Goal: Task Accomplishment & Management: Manage account settings

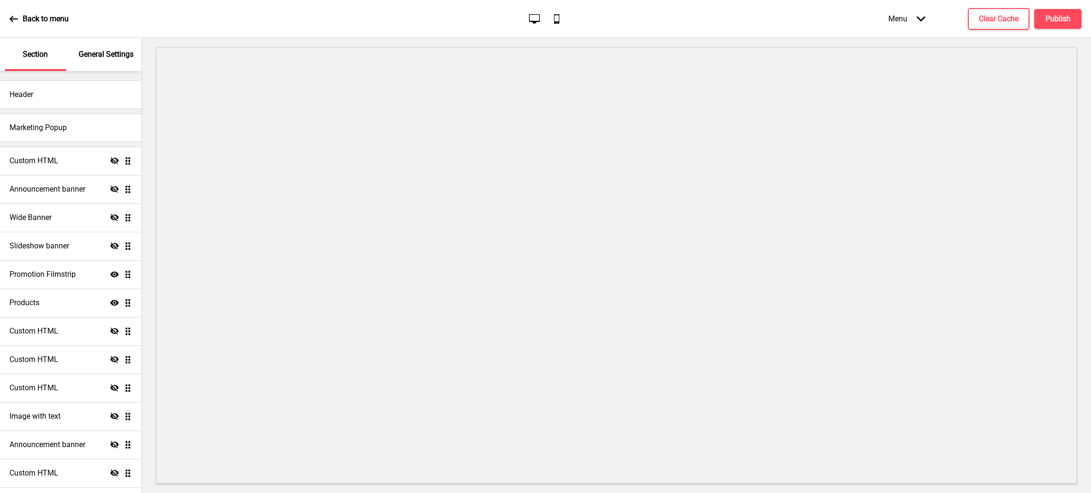
click at [103, 59] on p "General Settings" at bounding box center [106, 54] width 55 height 10
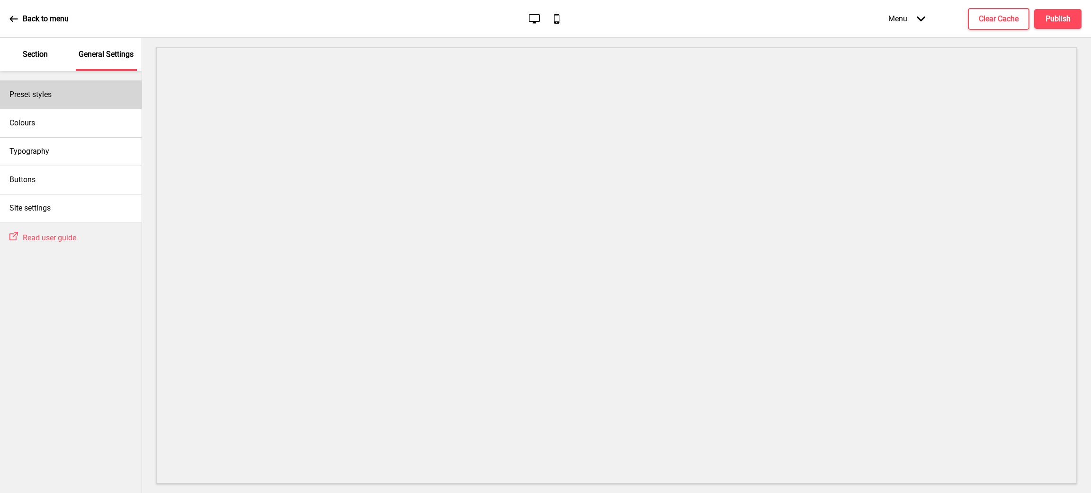
click at [86, 99] on div "Preset styles" at bounding box center [71, 95] width 142 height 28
select select "Custom"
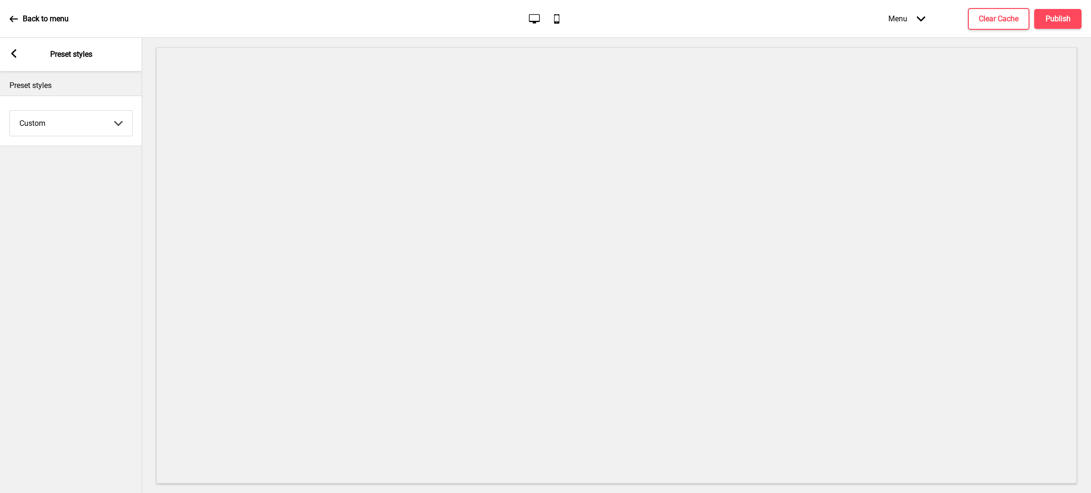
click at [18, 52] on div "Arrow left Preset styles" at bounding box center [71, 54] width 142 height 33
click at [15, 53] on rect at bounding box center [13, 53] width 9 height 9
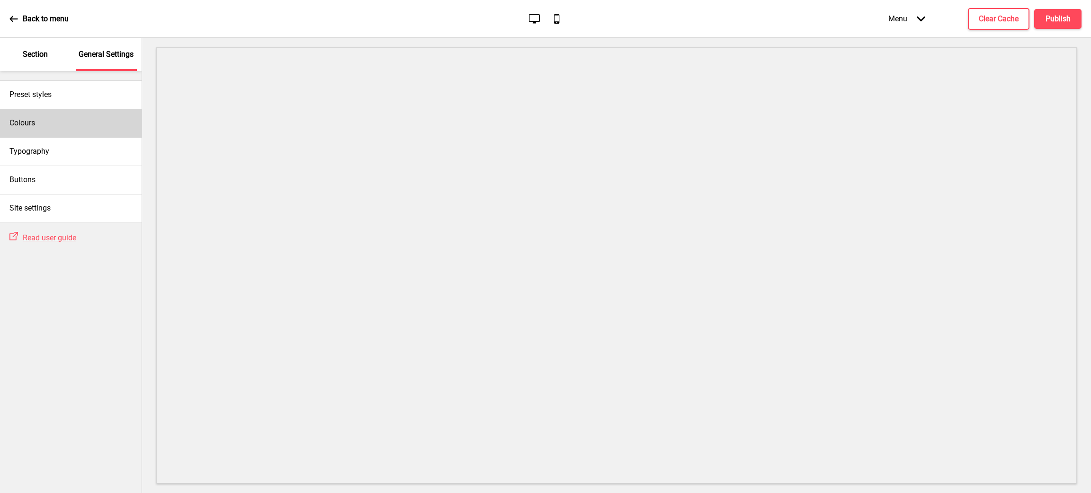
click at [76, 122] on div "Colours" at bounding box center [71, 123] width 142 height 28
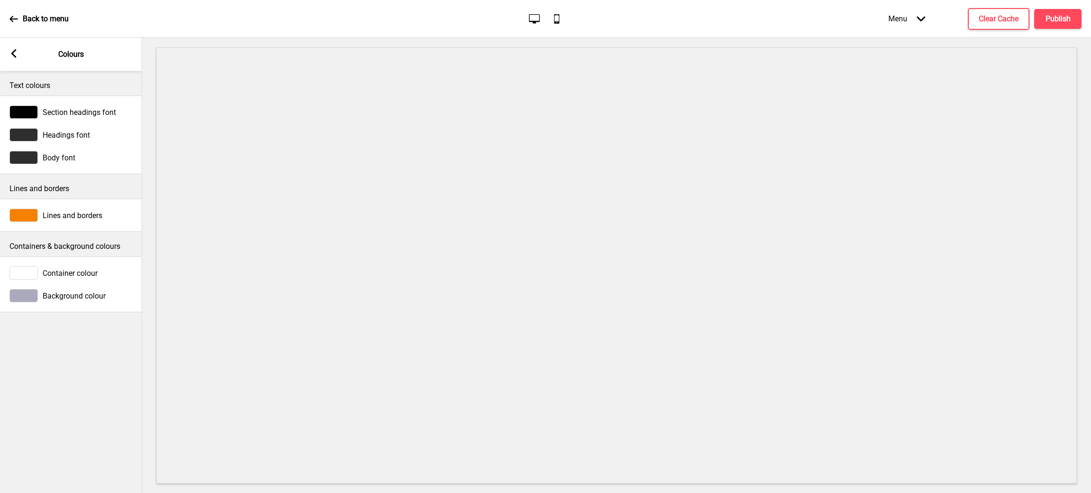
click at [65, 113] on span "Section headings font" at bounding box center [79, 112] width 73 height 9
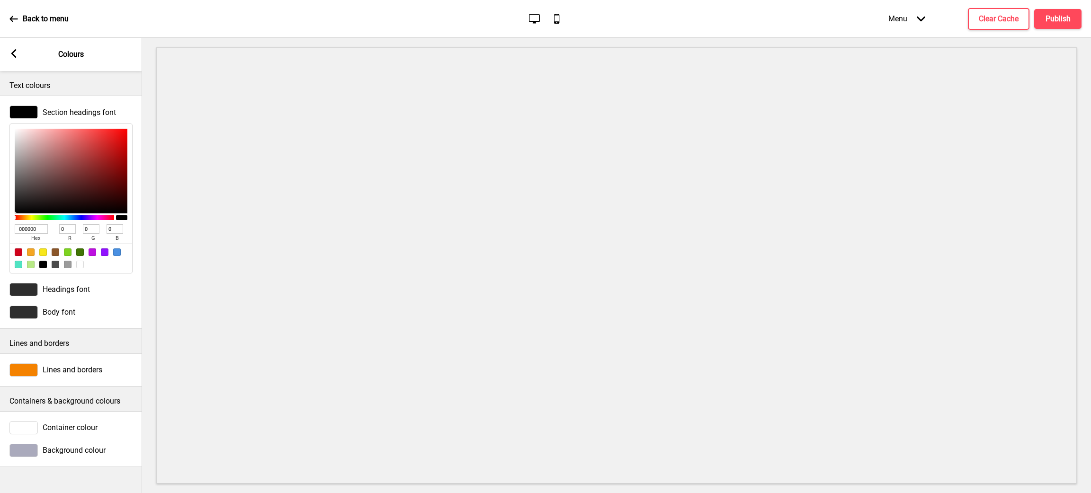
drag, startPoint x: 40, startPoint y: 230, endPoint x: 0, endPoint y: 218, distance: 42.1
click at [0, 218] on div "Section headings font 000000 hex 0 r 0 g 0 b 100 a" at bounding box center [71, 190] width 142 height 178
paste input "9246"
type input "009246"
type input "146"
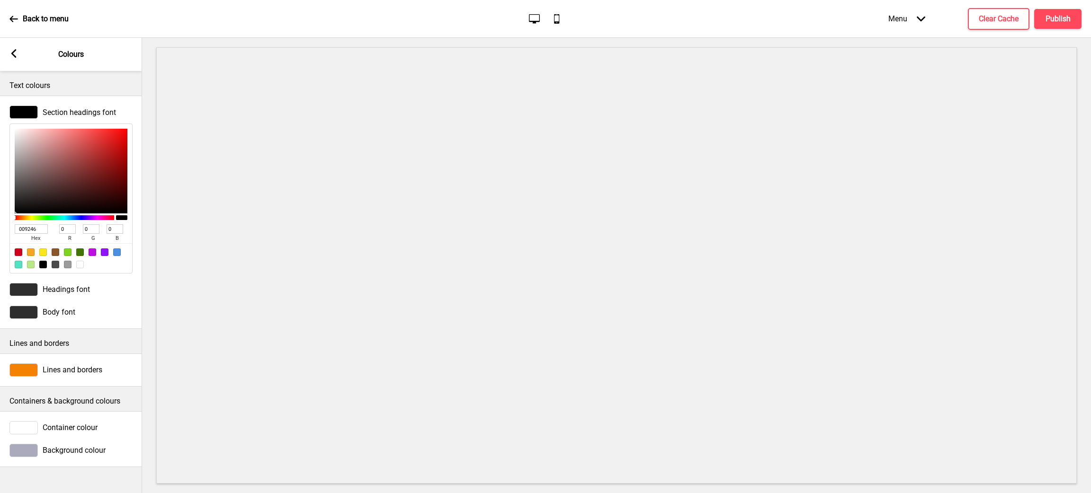
type input "70"
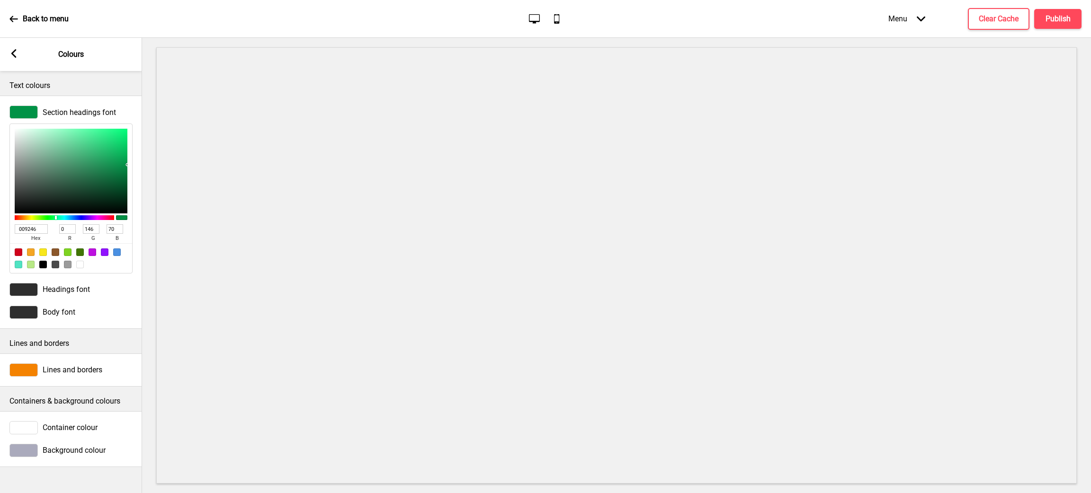
type input "009246"
click at [18, 56] on rect at bounding box center [13, 53] width 9 height 9
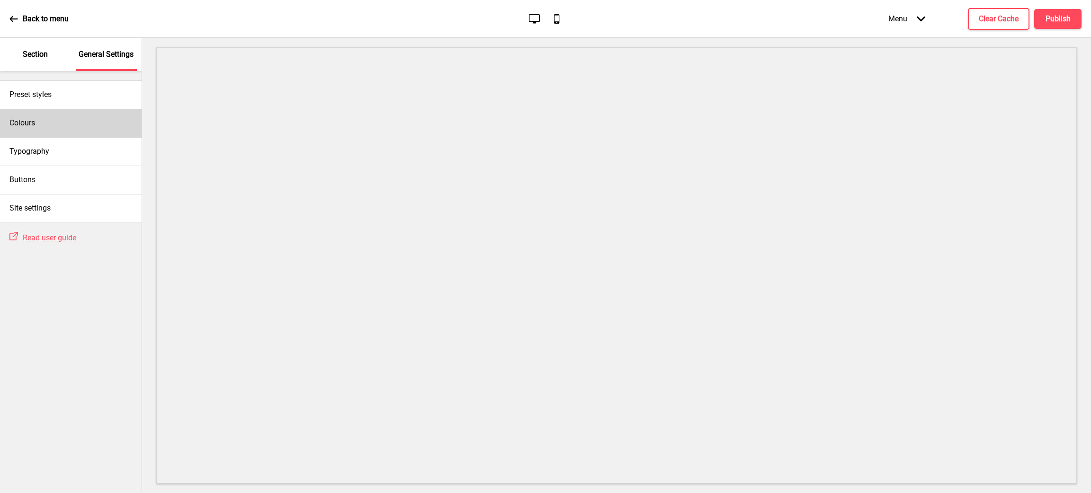
click at [57, 122] on div "Colours" at bounding box center [71, 123] width 142 height 28
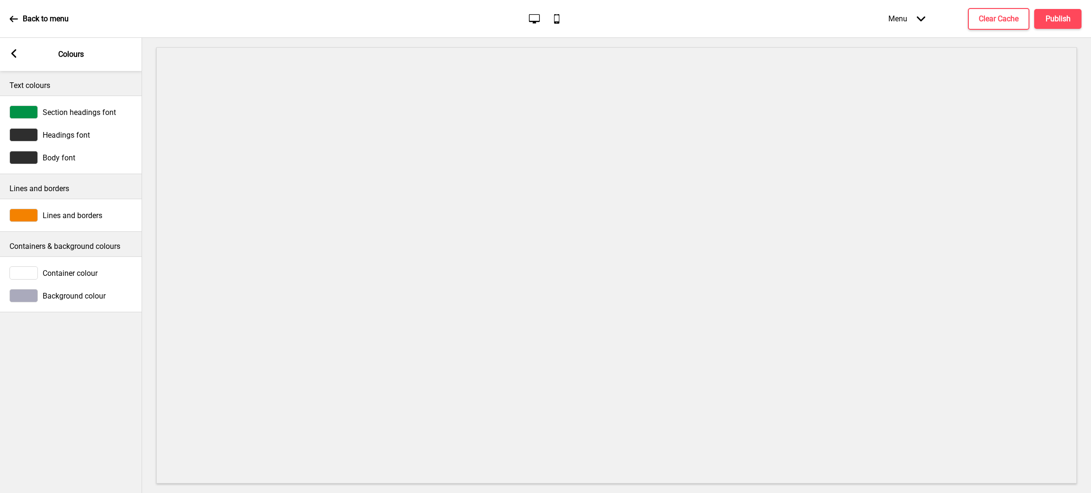
click at [80, 132] on span "Headings font" at bounding box center [66, 135] width 47 height 9
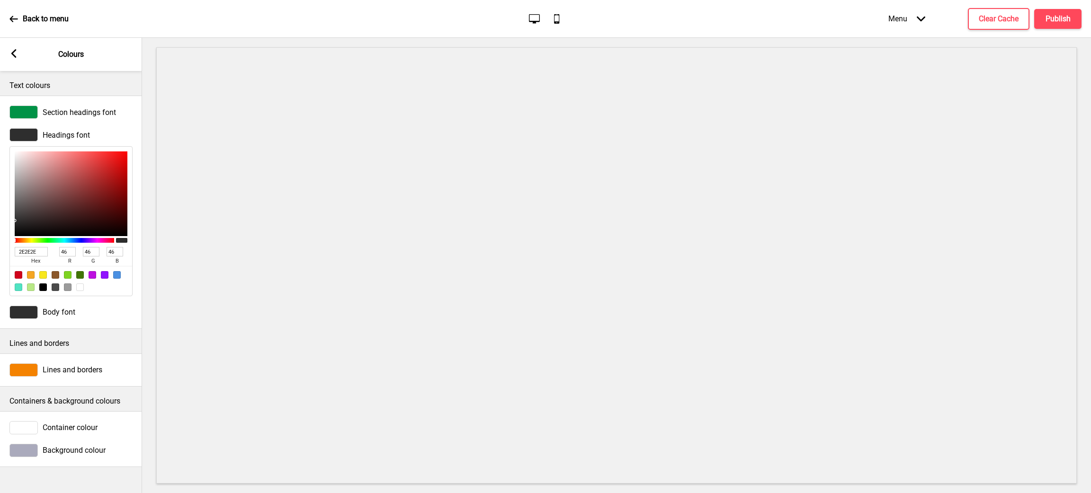
drag, startPoint x: 38, startPoint y: 249, endPoint x: 0, endPoint y: 238, distance: 39.4
click at [0, 238] on div "Headings font 2E2E2E hex 46 r 46 g 46 b 100 a" at bounding box center [71, 213] width 142 height 178
paste input "CE2B37"
type input "CE2B37"
type input "206"
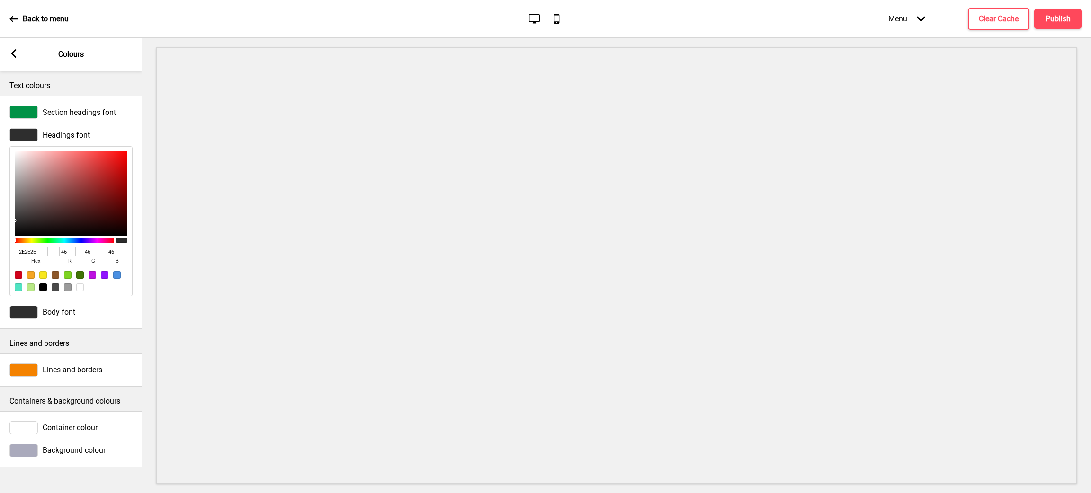
type input "43"
type input "55"
type input "CE2B37"
click at [80, 314] on div "Body font" at bounding box center [70, 312] width 123 height 13
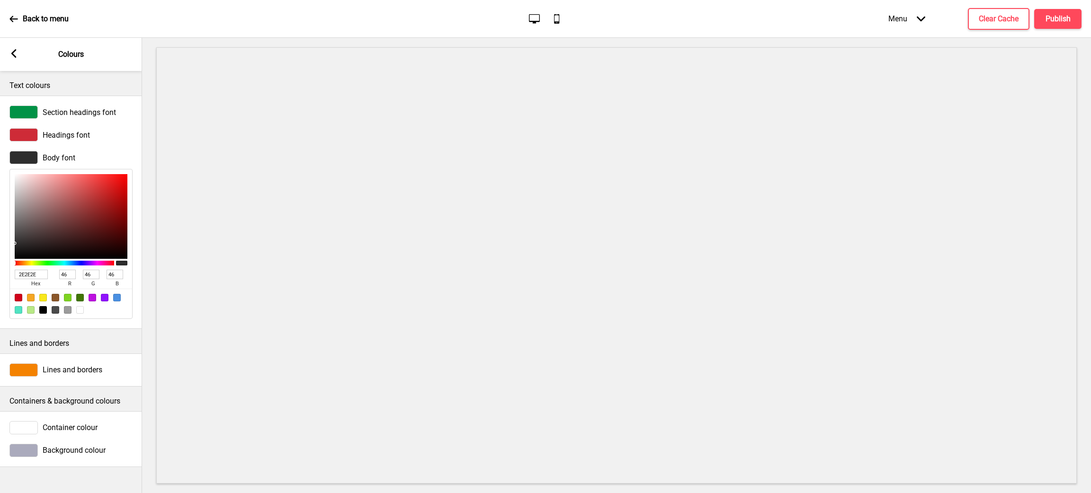
click at [56, 155] on span "Body font" at bounding box center [59, 157] width 33 height 9
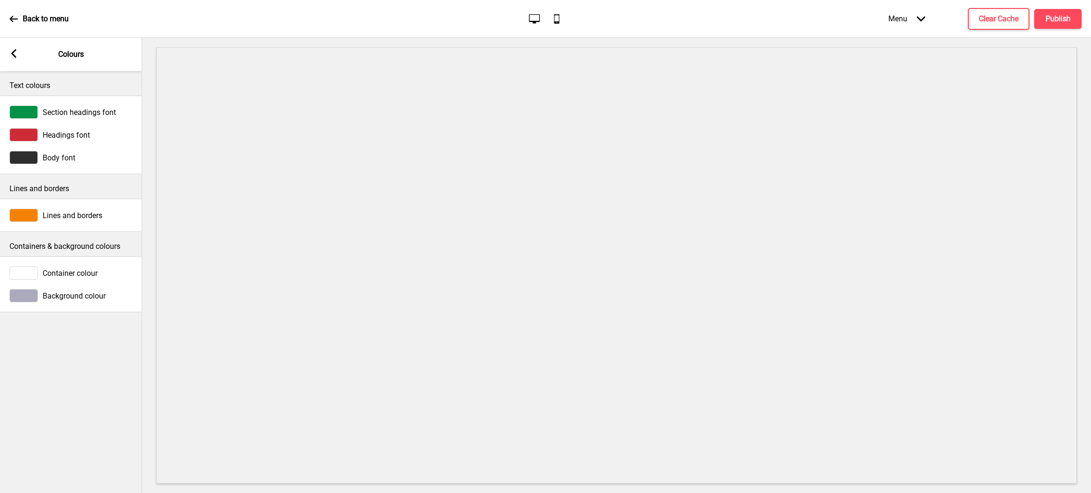
click at [69, 156] on span "Body font" at bounding box center [59, 157] width 33 height 9
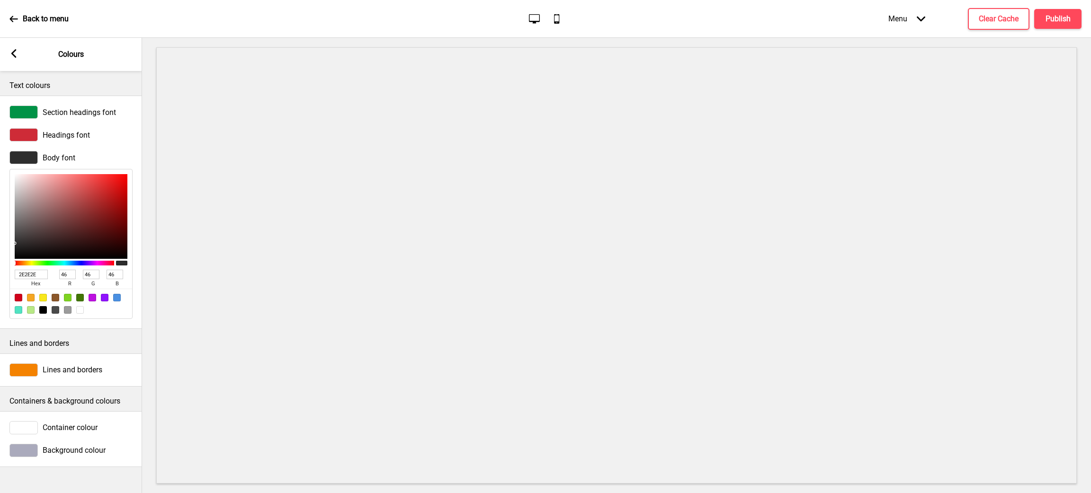
drag, startPoint x: 43, startPoint y: 269, endPoint x: 0, endPoint y: 264, distance: 43.4
click at [0, 264] on div "Body font 2E2E2E hex 46 r 46 g 46 b 100 a" at bounding box center [71, 235] width 142 height 178
paste input "FFFFFF"
type input "FFFFFF"
type input "255"
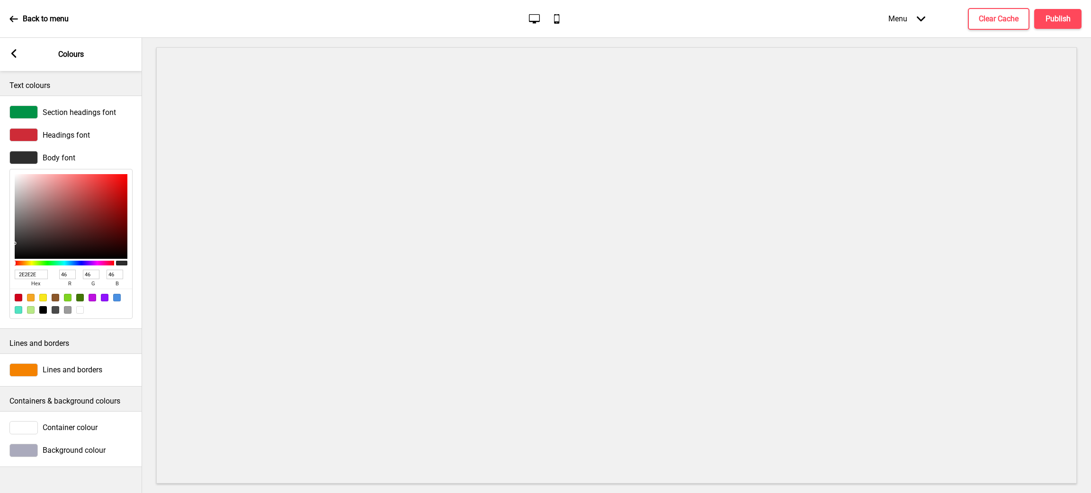
type input "255"
type input "FFFFFF"
click at [13, 50] on rect at bounding box center [13, 53] width 9 height 9
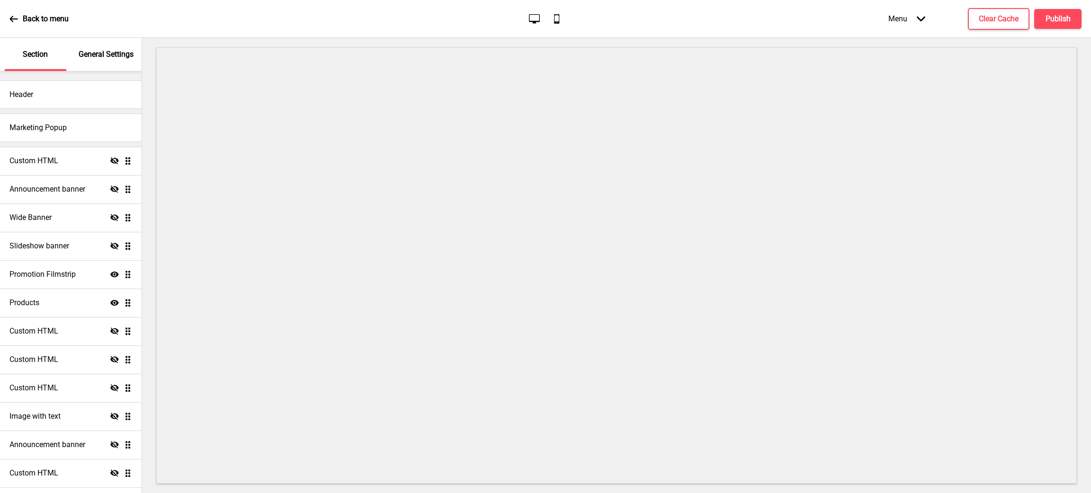
click at [117, 47] on div "General Settings" at bounding box center [107, 54] width 62 height 33
click at [99, 54] on p "General Settings" at bounding box center [106, 54] width 55 height 10
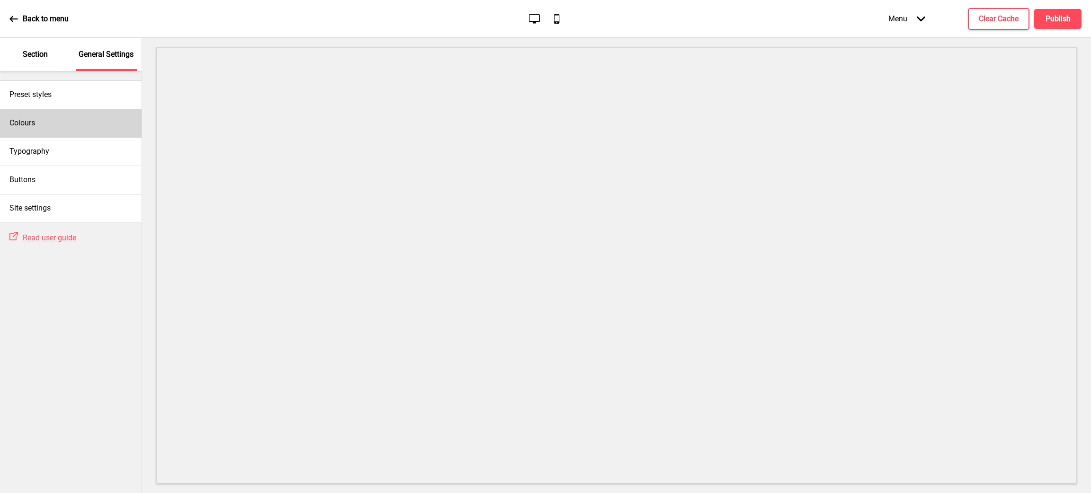
click at [50, 126] on div "Colours" at bounding box center [71, 123] width 142 height 28
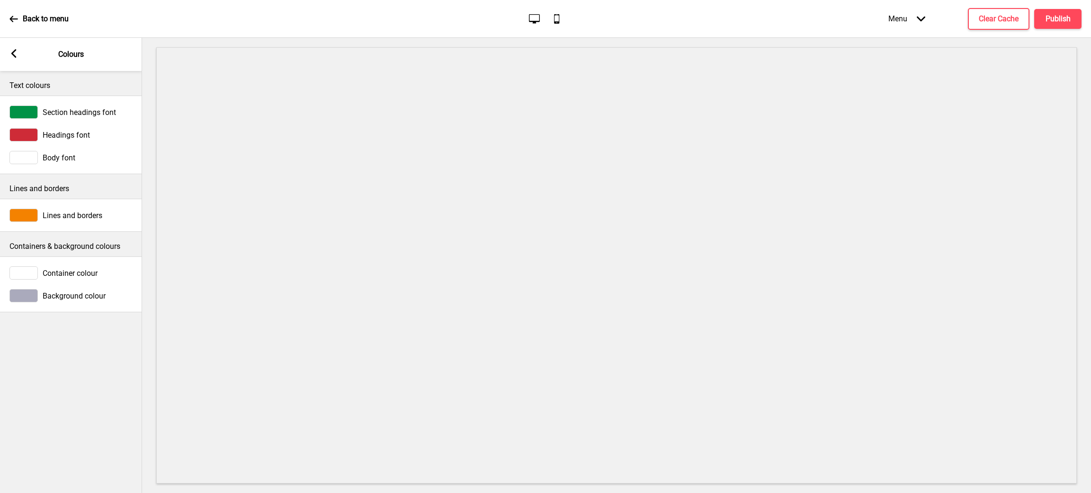
click at [70, 115] on span "Section headings font" at bounding box center [79, 112] width 73 height 9
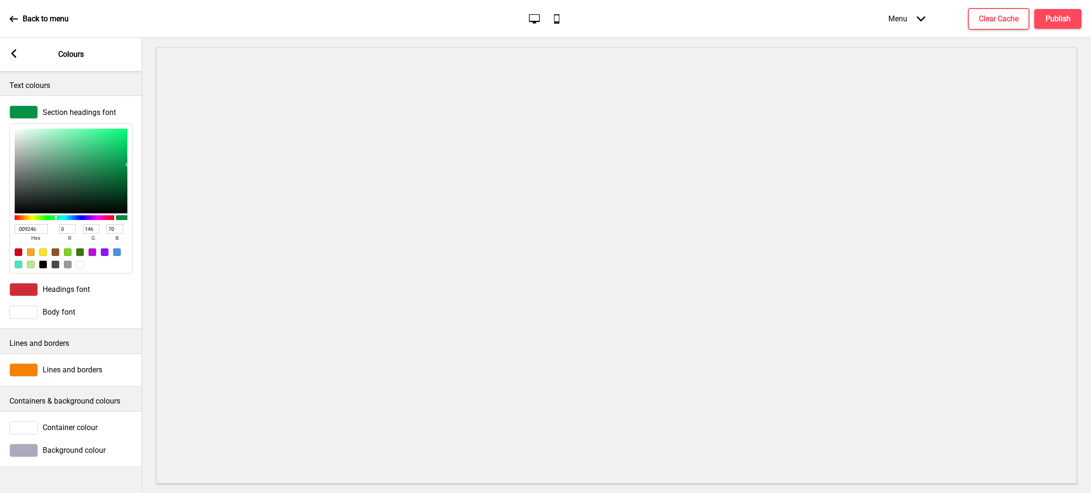
drag, startPoint x: 44, startPoint y: 225, endPoint x: 0, endPoint y: 213, distance: 45.9
click at [0, 213] on div "Section headings font 009246 hex 0 r 146 g 70 b 100 a" at bounding box center [71, 190] width 142 height 178
paste input "0000"
type input "000000"
type input "0"
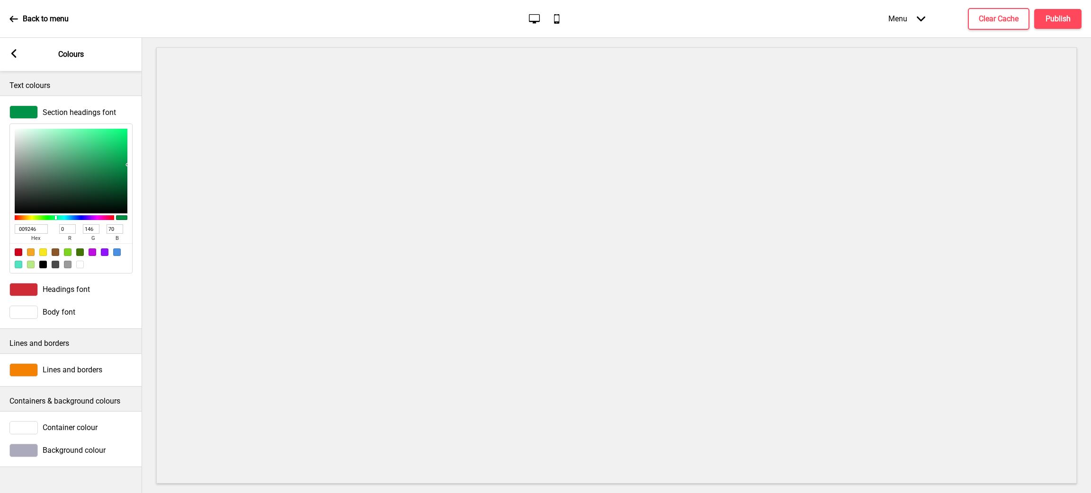
type input "0"
type input "000000"
click at [55, 294] on span "Headings font" at bounding box center [66, 289] width 47 height 9
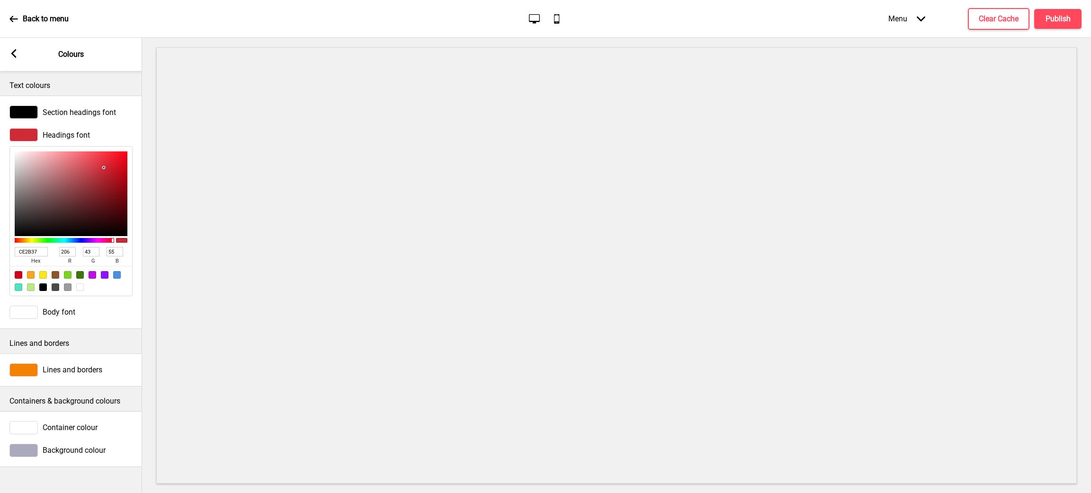
drag, startPoint x: 44, startPoint y: 249, endPoint x: 0, endPoint y: 233, distance: 46.9
click at [0, 234] on div "Headings font CE2B37 hex 206 r 43 g 55 b 100 a" at bounding box center [71, 213] width 142 height 178
paste input "0F0F0F"
type input "0F0F0F"
type input "15"
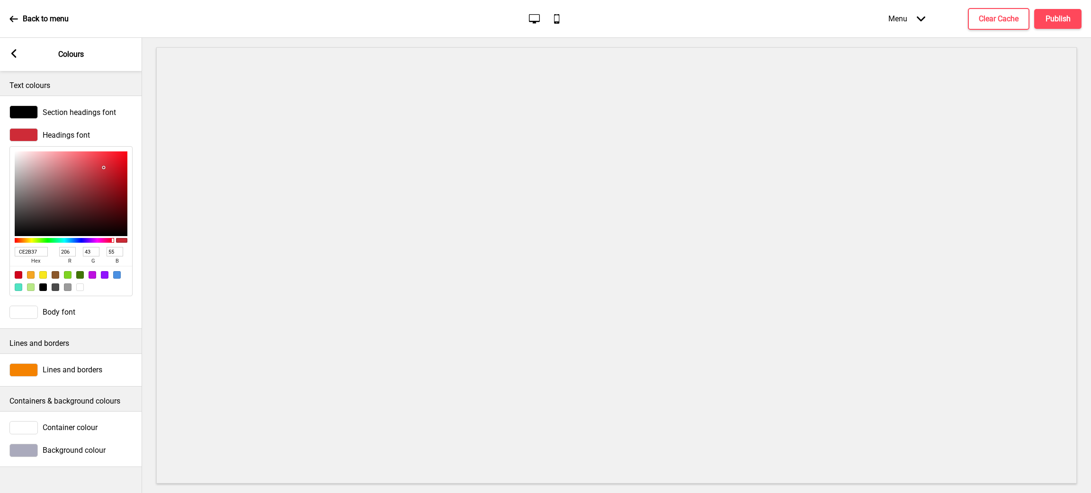
type input "15"
type input "0F0F0F"
click at [66, 316] on span "Body font" at bounding box center [59, 312] width 33 height 9
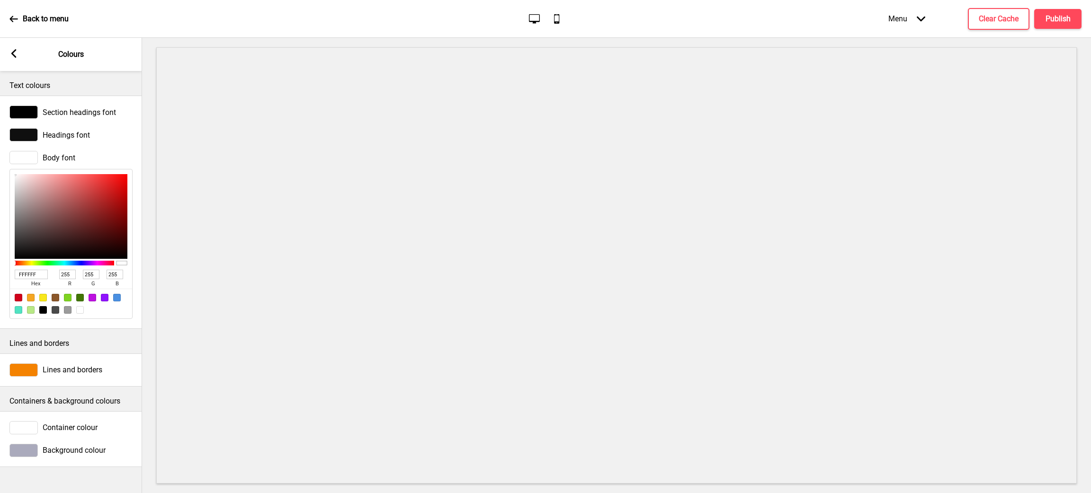
drag, startPoint x: 45, startPoint y: 272, endPoint x: 0, endPoint y: 255, distance: 47.7
click at [0, 255] on div "Body font FFFFFF hex 255 r 255 g 255 b 100 a" at bounding box center [71, 235] width 142 height 178
paste input "0F0F0"
type input "0F0F0F"
type input "15"
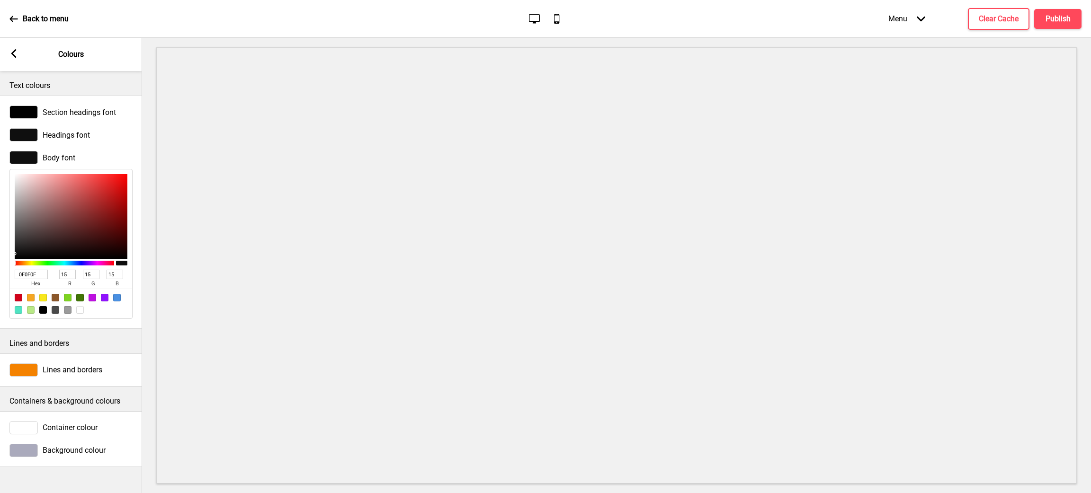
type input "15"
type input "0F0F0F"
click at [15, 55] on rect at bounding box center [13, 53] width 9 height 9
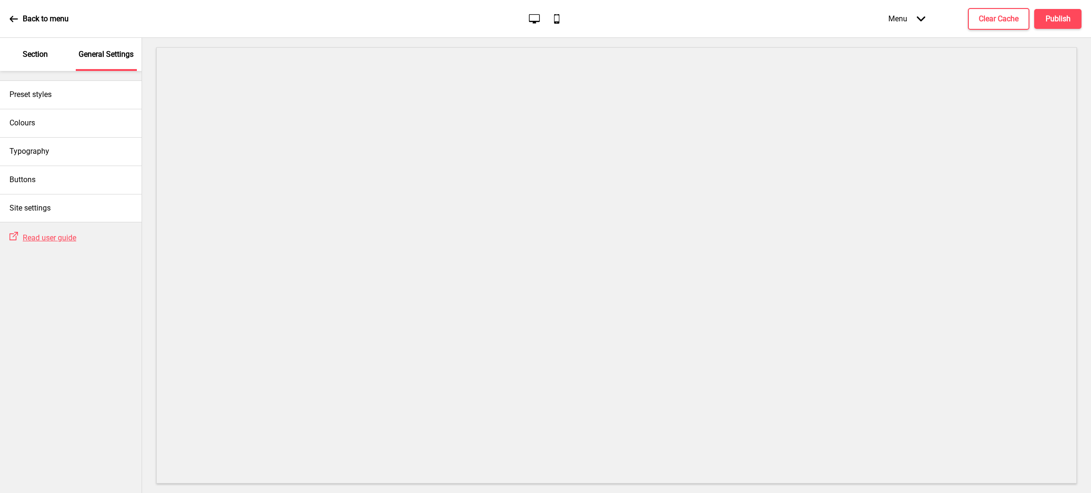
click at [40, 51] on p "Section" at bounding box center [35, 54] width 25 height 10
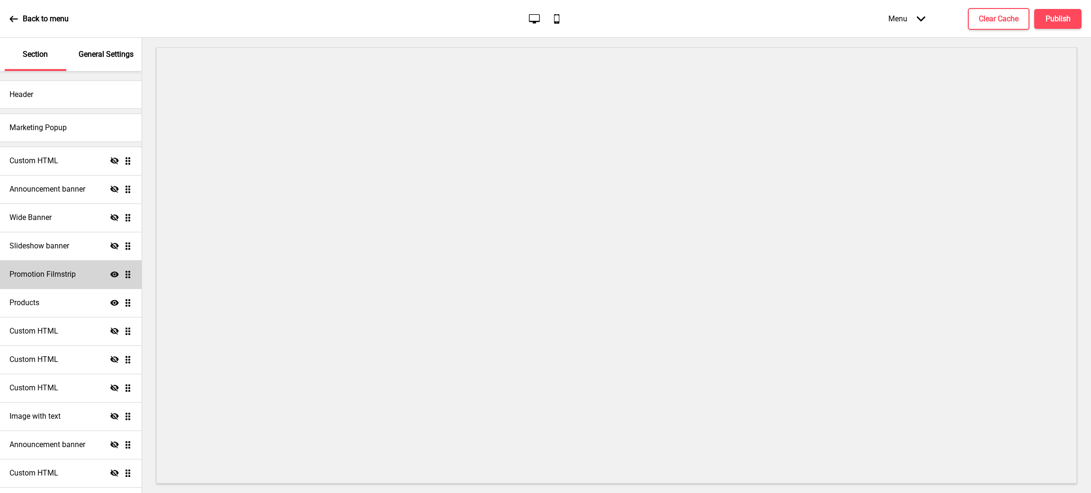
click at [110, 276] on icon "Show" at bounding box center [114, 274] width 9 height 9
click at [110, 220] on icon at bounding box center [114, 217] width 9 height 7
click at [67, 212] on div "Wide Banner Show Drag" at bounding box center [71, 218] width 142 height 28
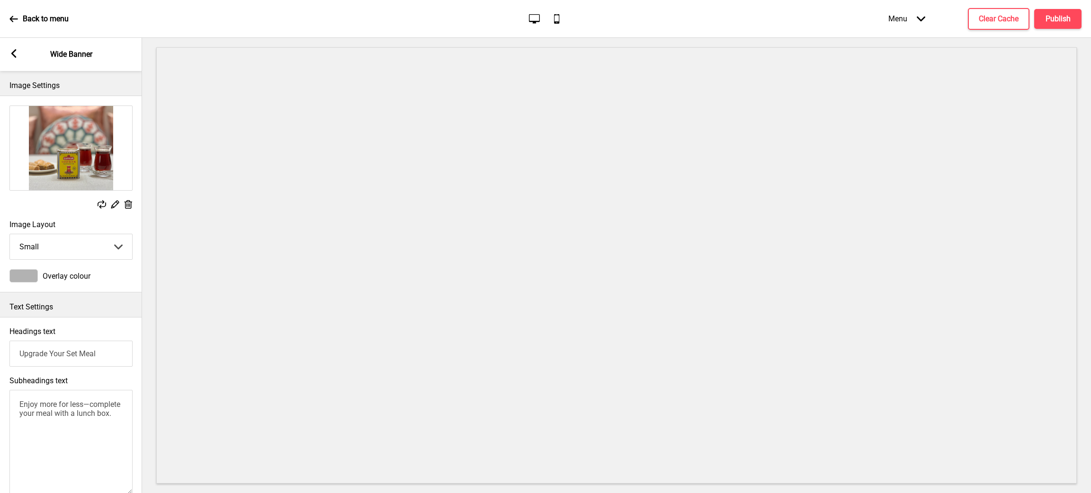
click at [129, 204] on icon at bounding box center [129, 204] width 8 height 9
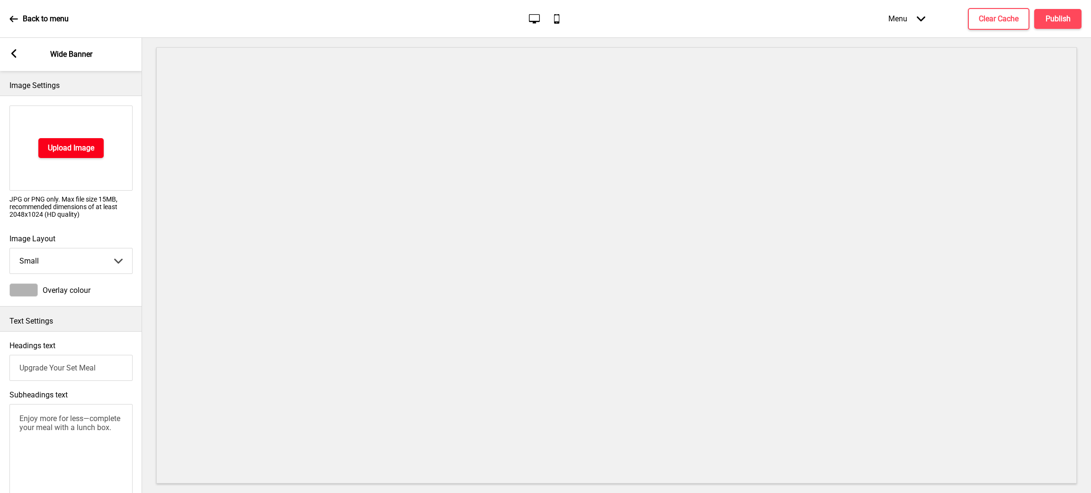
click at [66, 150] on h4 "Upload Image" at bounding box center [71, 148] width 46 height 10
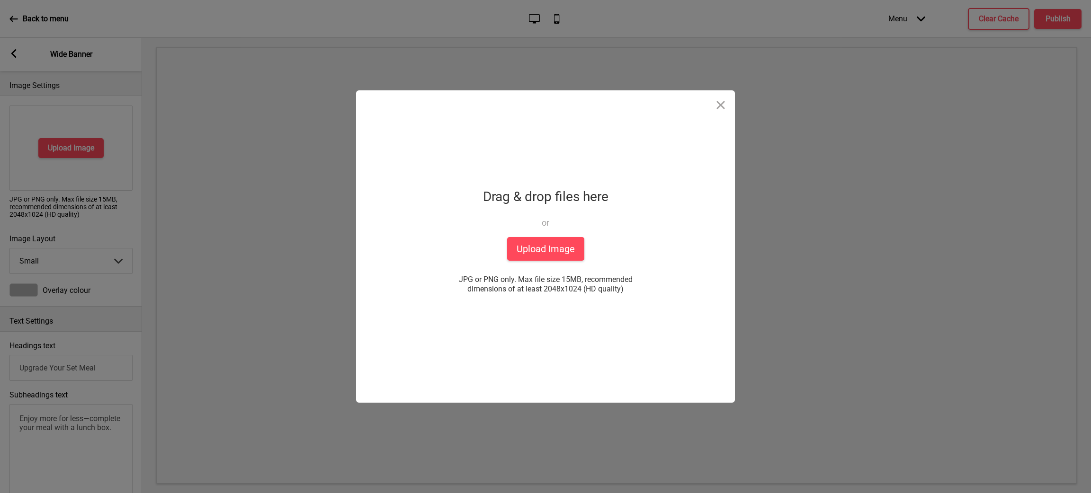
click at [609, 182] on div "Drop a file here Drag & drop files here or Upload files from your computer Uplo…" at bounding box center [545, 246] width 237 height 313
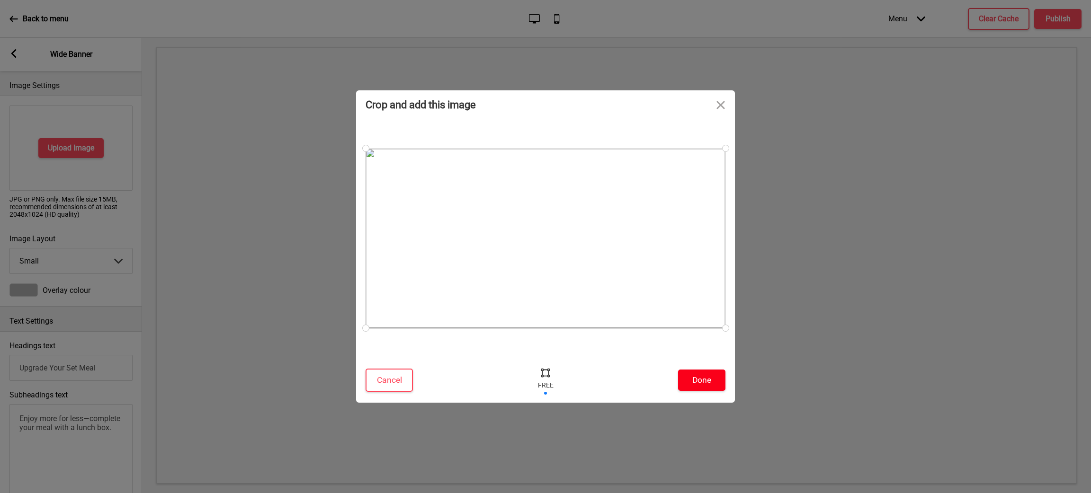
click at [703, 377] on button "Done" at bounding box center [701, 380] width 47 height 21
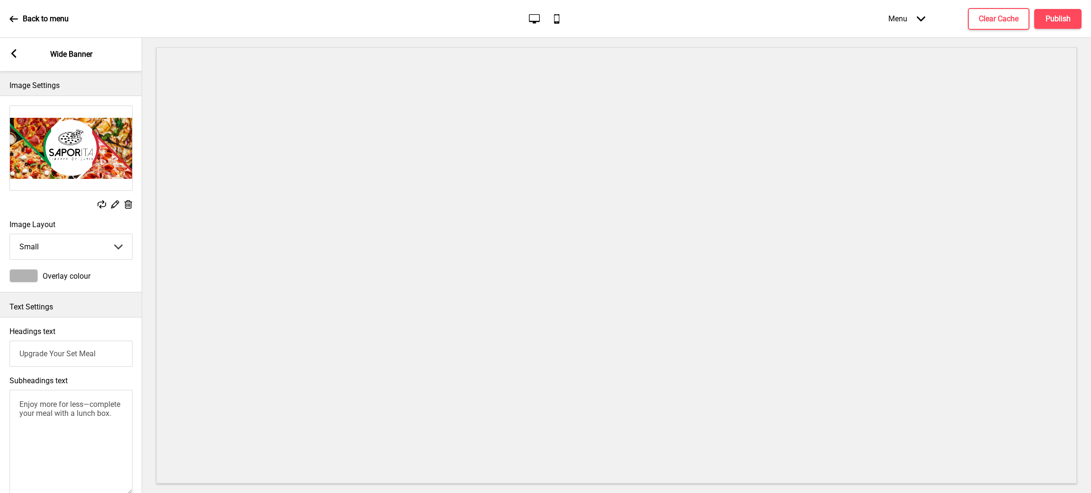
scroll to position [284, 0]
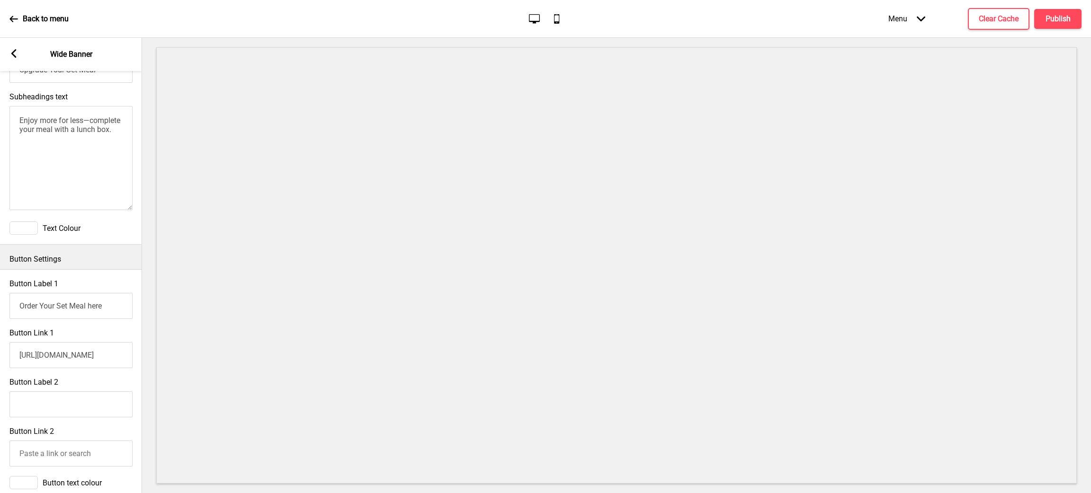
click at [133, 138] on div "Subheadings text Enjoy more for less—complete your meal with a lunch box." at bounding box center [71, 152] width 142 height 129
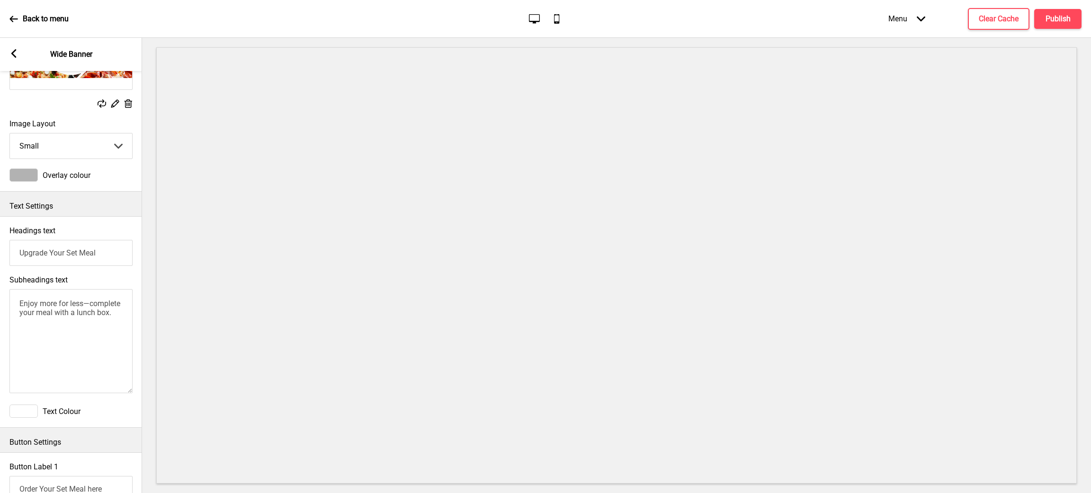
drag, startPoint x: 120, startPoint y: 134, endPoint x: 0, endPoint y: 46, distance: 149.1
click at [0, 46] on div "Arrow left Wide Banner Image Settings Replace Edit Delete Image Layout Small Sm…" at bounding box center [71, 266] width 142 height 456
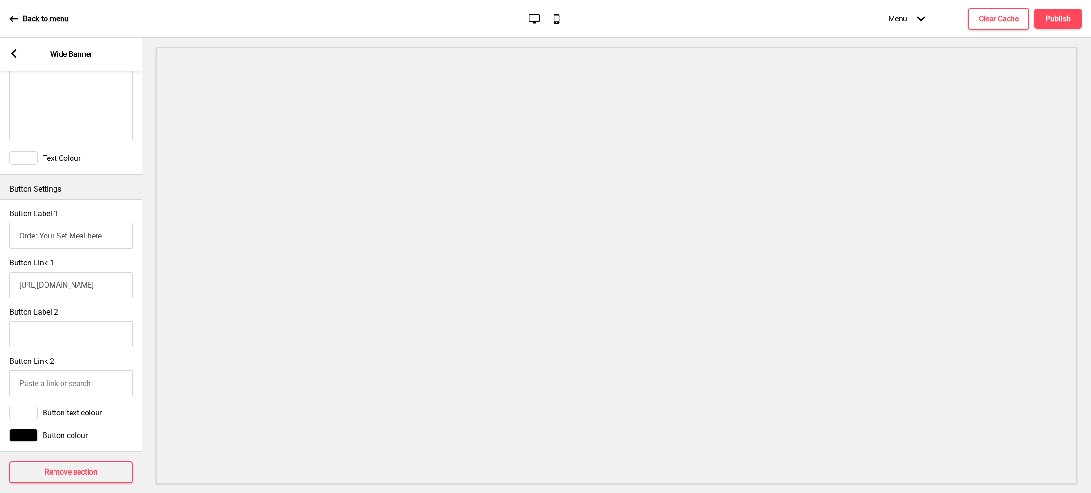
scroll to position [376, 0]
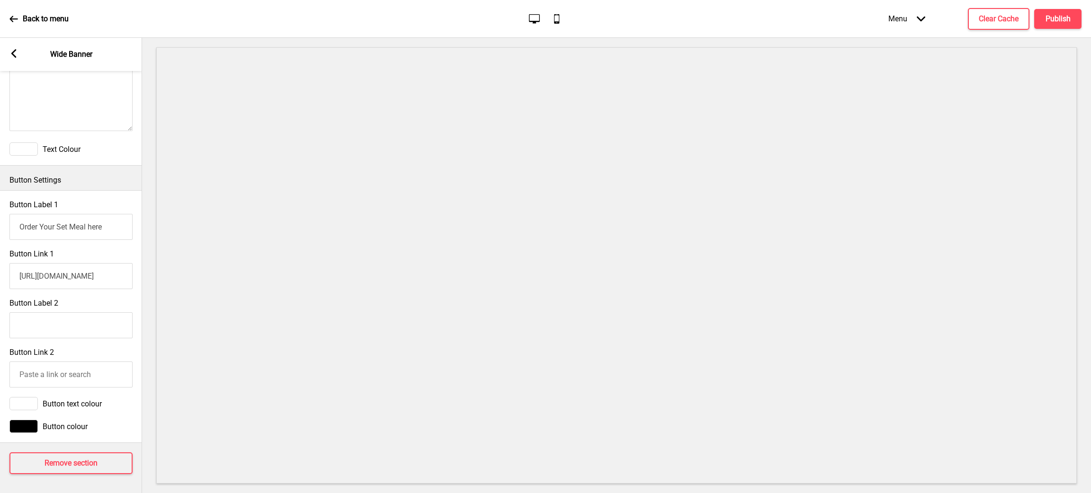
drag, startPoint x: 118, startPoint y: 211, endPoint x: 0, endPoint y: 179, distance: 122.7
click at [0, 190] on div "Button Label 1 Order Your Set Meal here Button Link 1 https://onward.oddle.me/e…" at bounding box center [71, 316] width 142 height 253
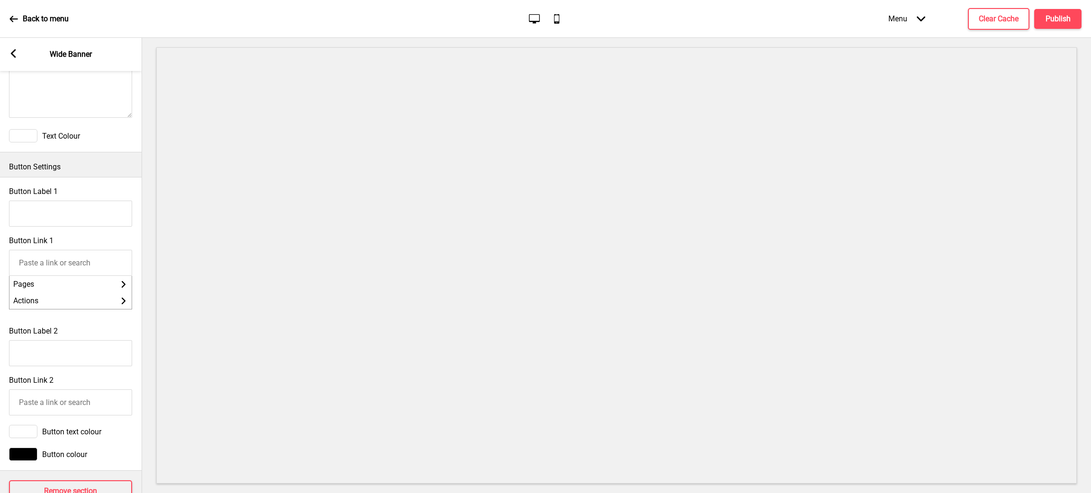
scroll to position [0, 0]
click at [117, 188] on div "Button Label 1" at bounding box center [71, 206] width 142 height 49
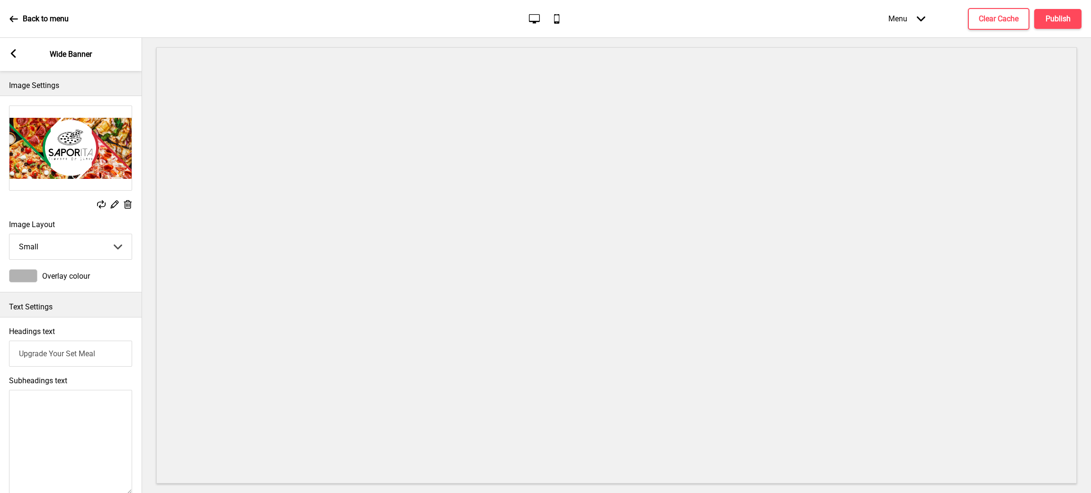
drag, startPoint x: 110, startPoint y: 349, endPoint x: 0, endPoint y: 305, distance: 118.0
click at [0, 305] on div "Text Settings Headings text Upgrade Your Set Meal Subheadings text Text Colour" at bounding box center [71, 411] width 142 height 236
click at [125, 291] on div "Replace Edit Delete Image Layout Small Small Medium Large Arrow down Overlay co…" at bounding box center [71, 194] width 142 height 197
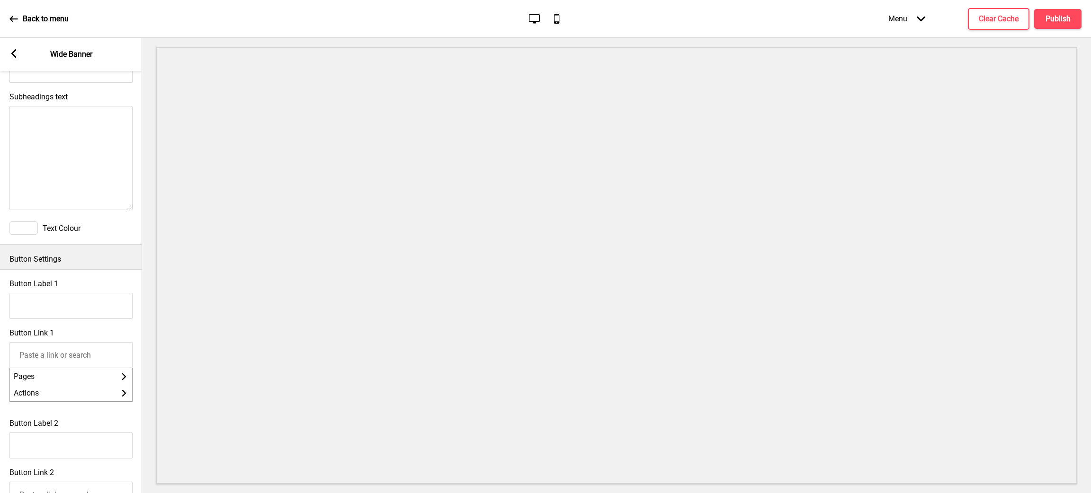
scroll to position [419, 0]
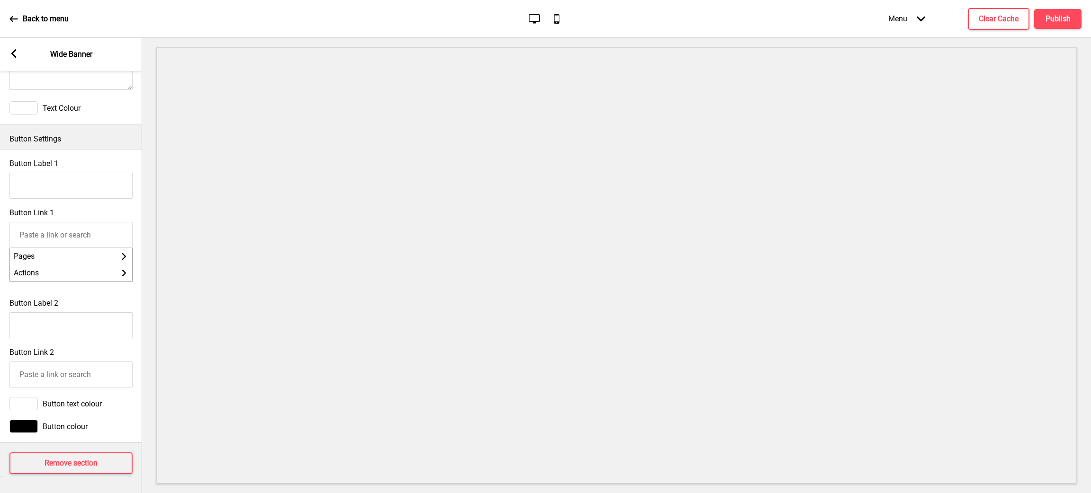
click at [123, 294] on div "Button Label 2" at bounding box center [71, 318] width 142 height 49
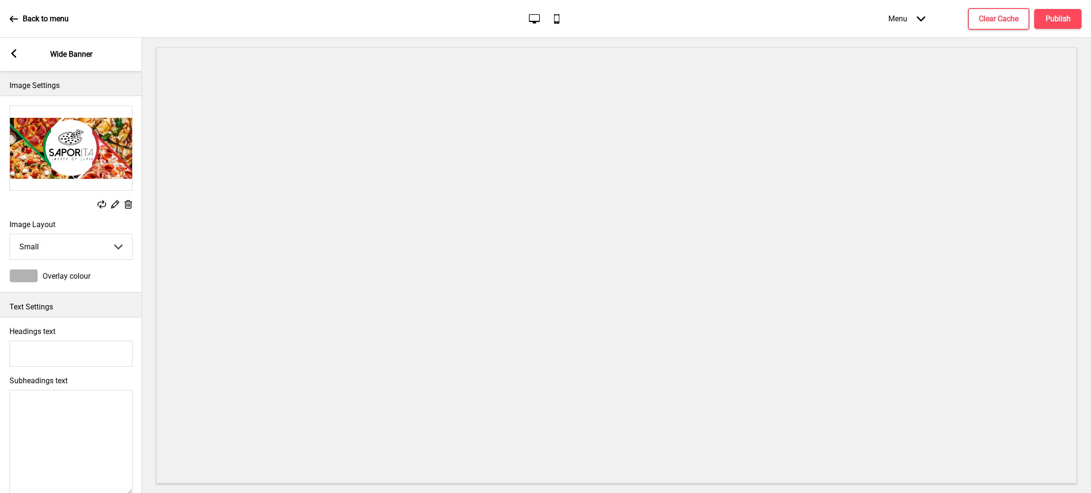
click at [26, 279] on div at bounding box center [23, 275] width 28 height 13
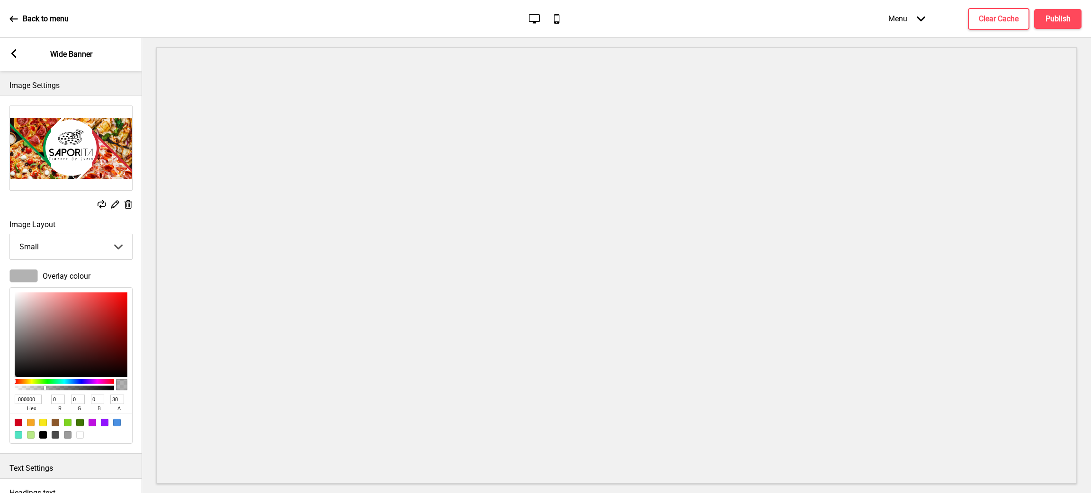
click at [27, 278] on div at bounding box center [23, 275] width 28 height 13
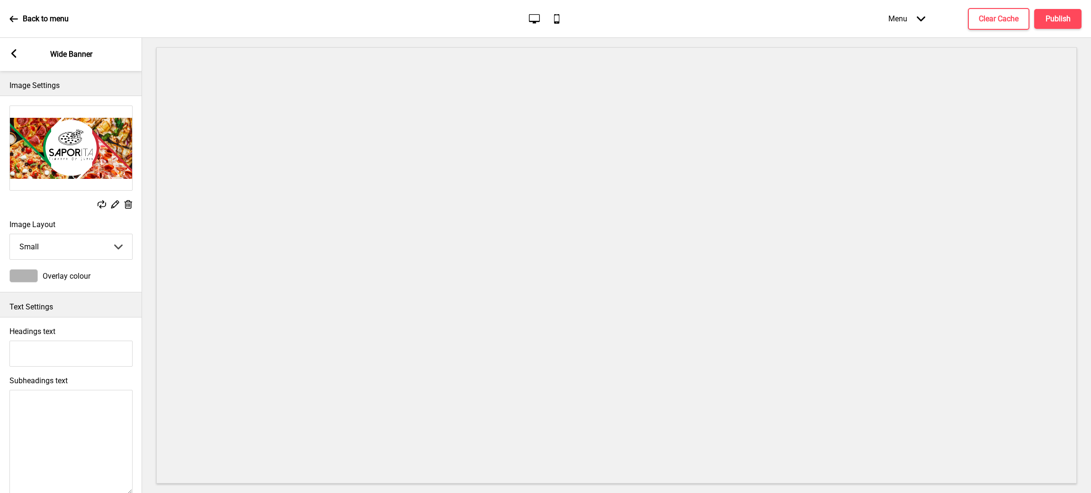
click at [27, 278] on div at bounding box center [23, 275] width 28 height 13
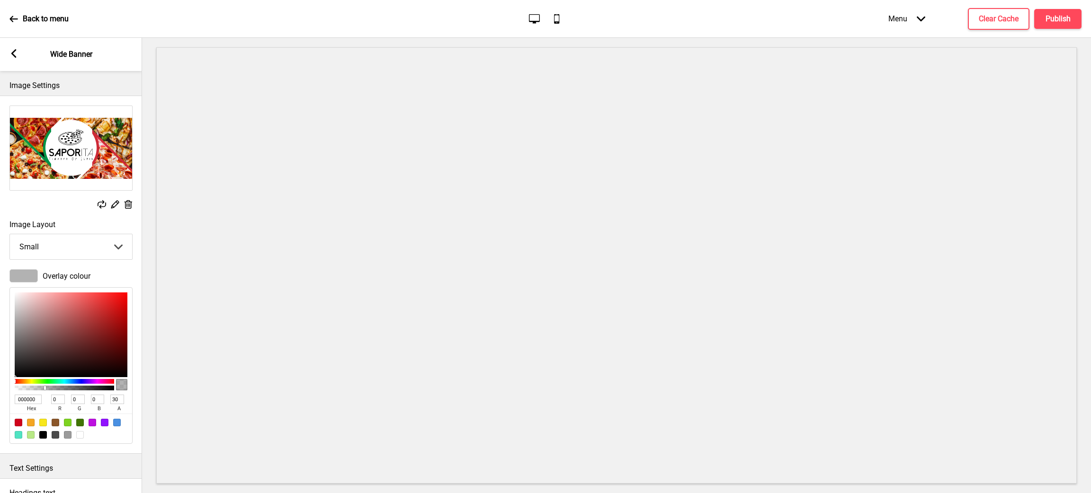
drag, startPoint x: 35, startPoint y: 400, endPoint x: 0, endPoint y: 392, distance: 35.4
click at [0, 392] on div "Overlay colour 000000 hex 0 r 0 g 0 b 30 a" at bounding box center [71, 357] width 142 height 184
click at [137, 423] on div "Overlay colour 000000 hex 0 r 0 g 0 b 30 a" at bounding box center [71, 357] width 142 height 184
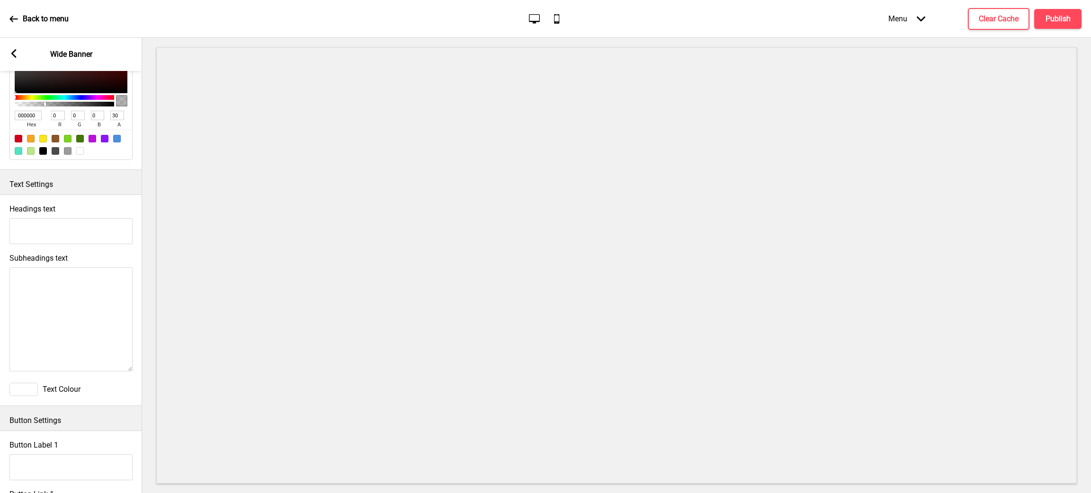
scroll to position [568, 0]
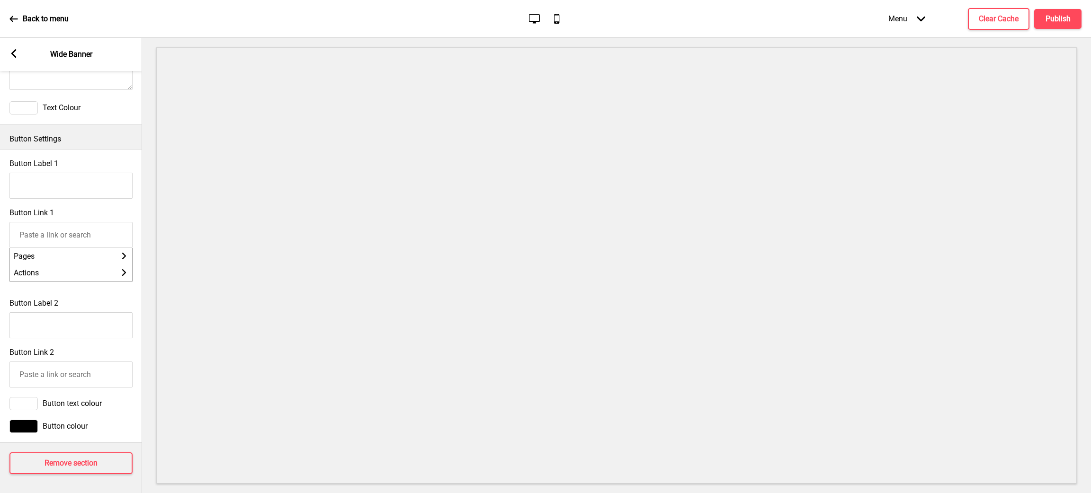
click at [121, 310] on div "Button Label 2" at bounding box center [71, 318] width 142 height 49
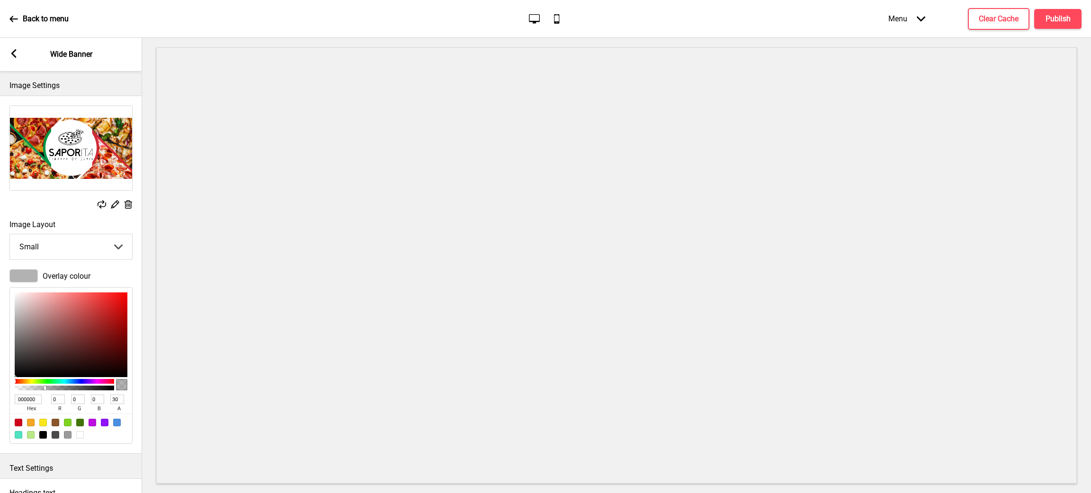
scroll to position [284, 0]
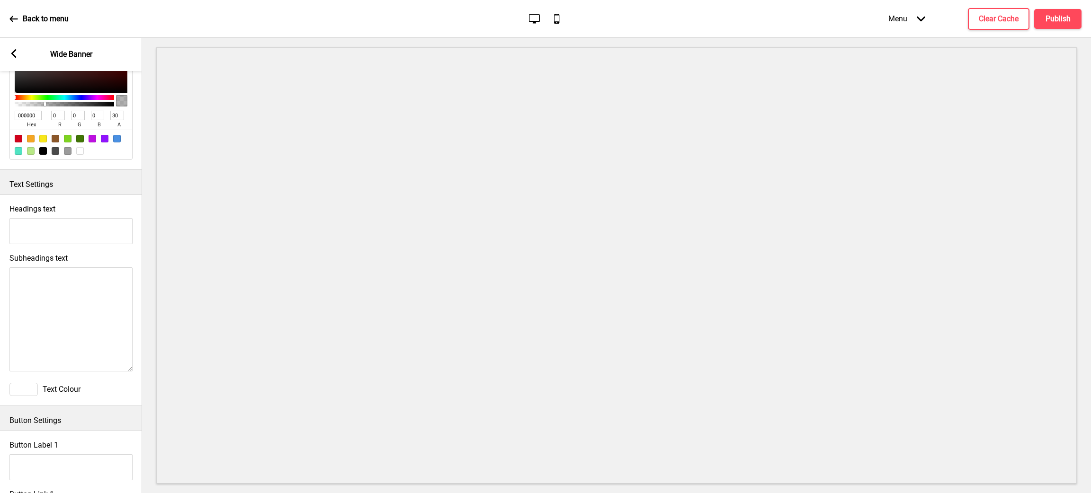
click at [79, 196] on div "Headings text Subheadings text Text Colour" at bounding box center [71, 301] width 142 height 212
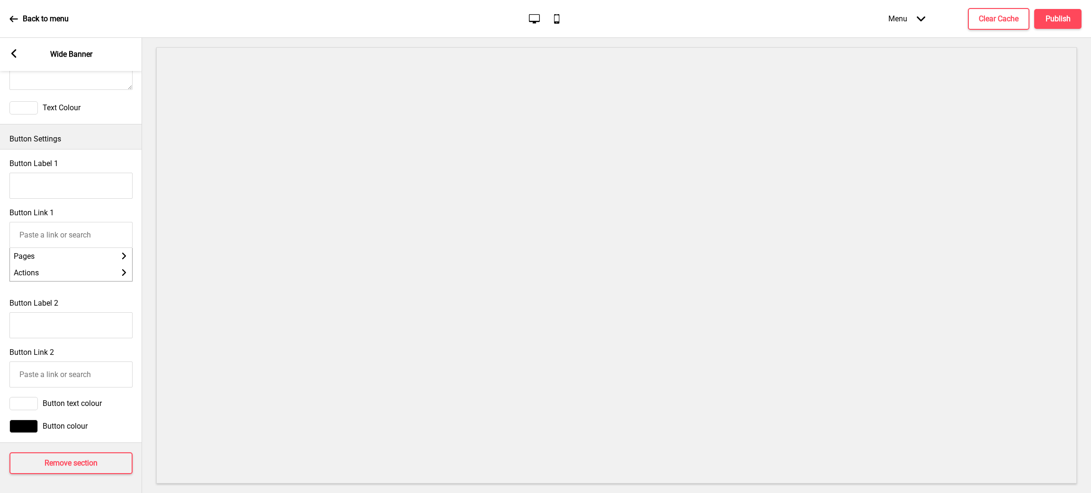
scroll to position [582, 0]
click at [108, 295] on div "Button Label 2" at bounding box center [71, 318] width 142 height 49
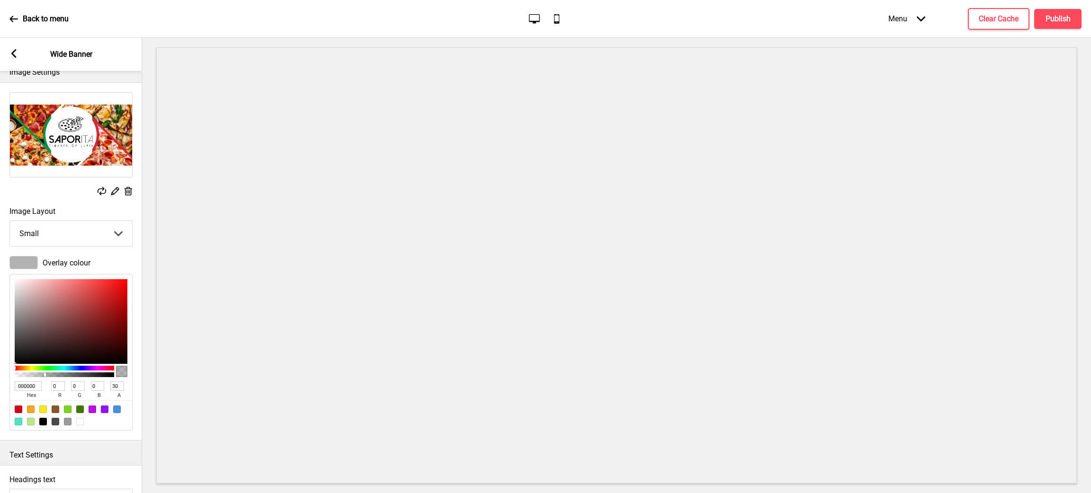
scroll to position [0, 0]
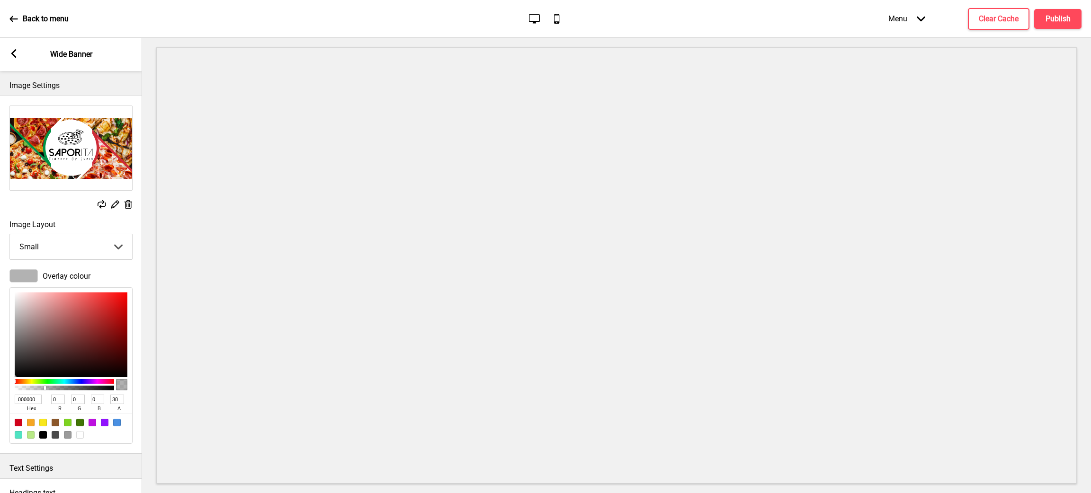
click at [14, 50] on rect at bounding box center [13, 53] width 9 height 9
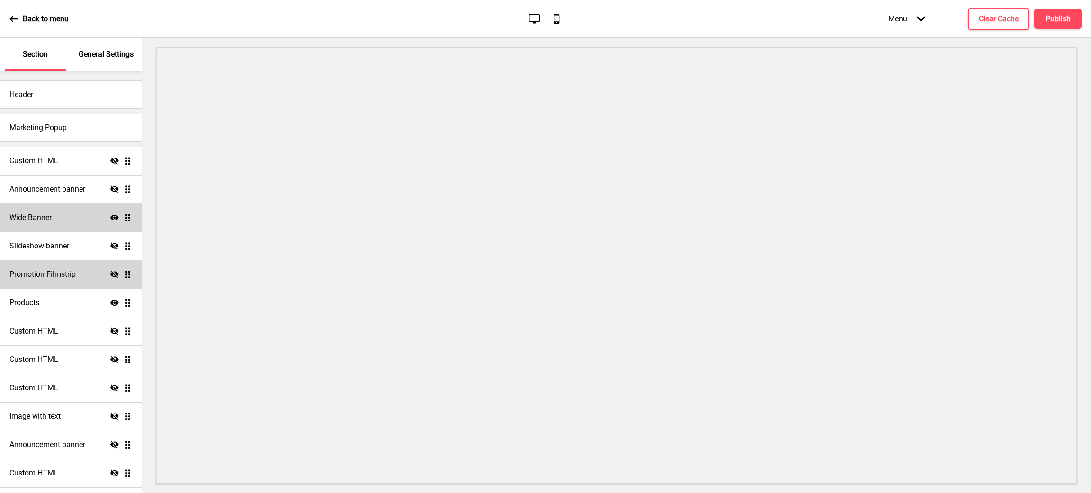
click at [55, 215] on div "Wide Banner Show Drag" at bounding box center [71, 218] width 142 height 28
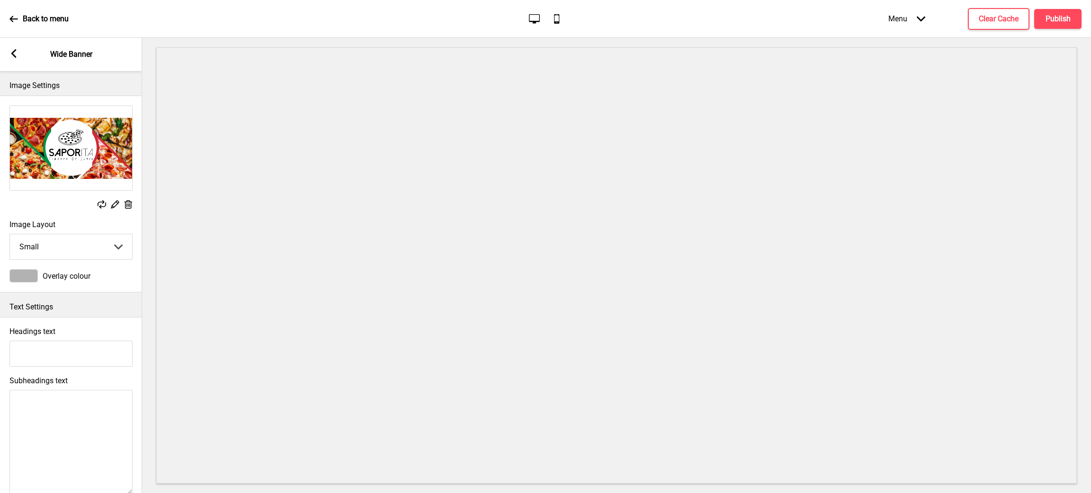
click at [36, 275] on div at bounding box center [23, 275] width 28 height 13
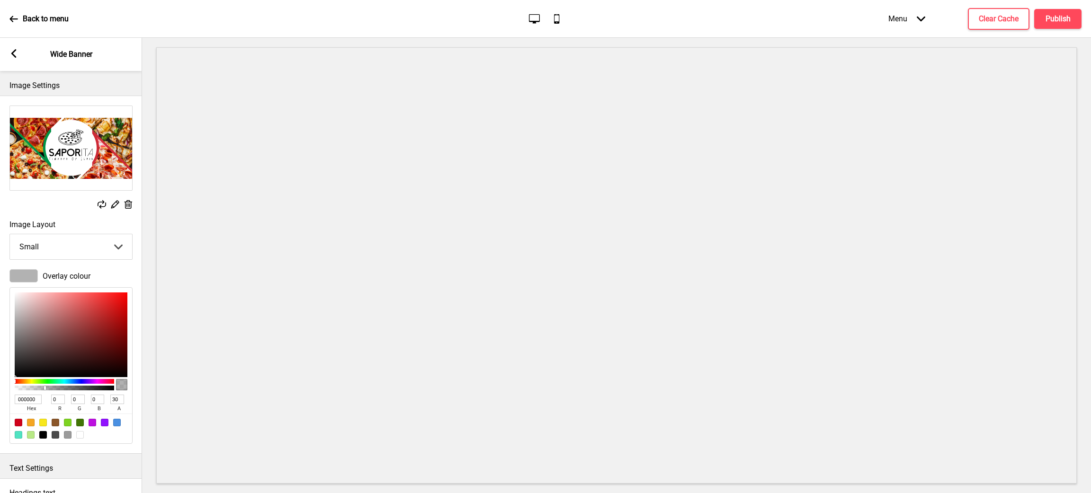
drag, startPoint x: 36, startPoint y: 397, endPoint x: 9, endPoint y: 373, distance: 35.6
click at [0, 384] on div "Overlay colour 000000 hex 0 r 0 g 0 b 30 a" at bounding box center [71, 357] width 142 height 184
click at [143, 352] on div at bounding box center [616, 266] width 949 height 456
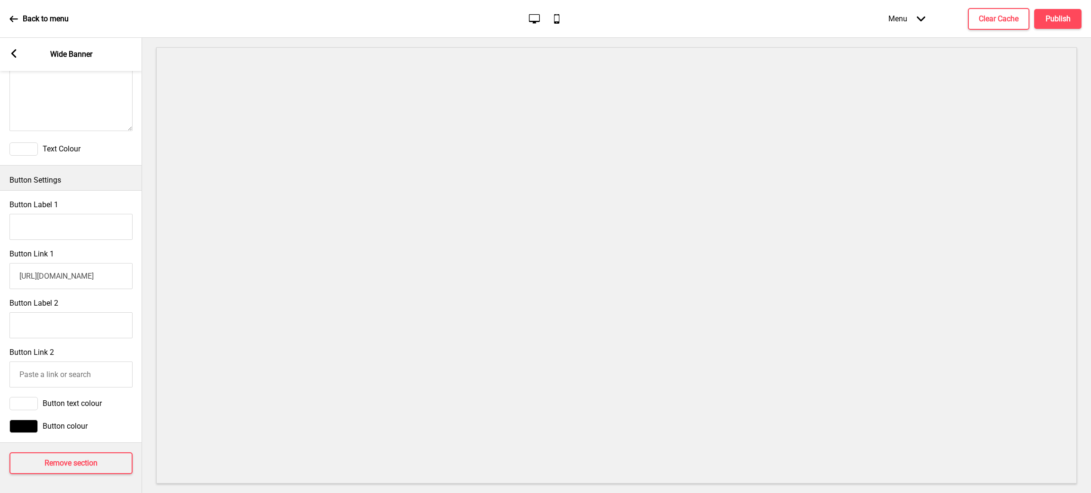
scroll to position [255, 0]
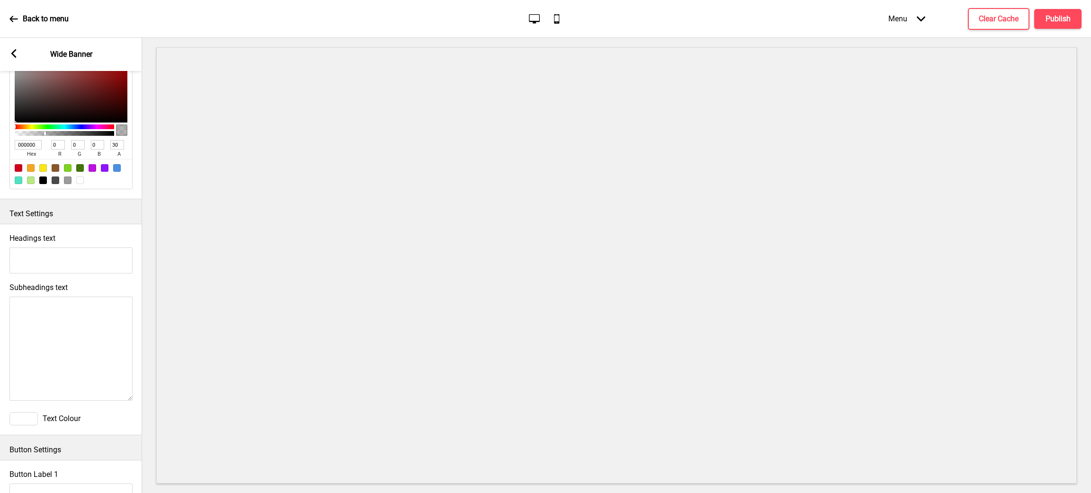
click at [1049, 6] on div "Menu Arrow down Product Page Store Information Checkout Thank you Terms & Condi…" at bounding box center [966, 19] width 231 height 28
click at [1050, 27] on button "Publish" at bounding box center [1057, 19] width 47 height 20
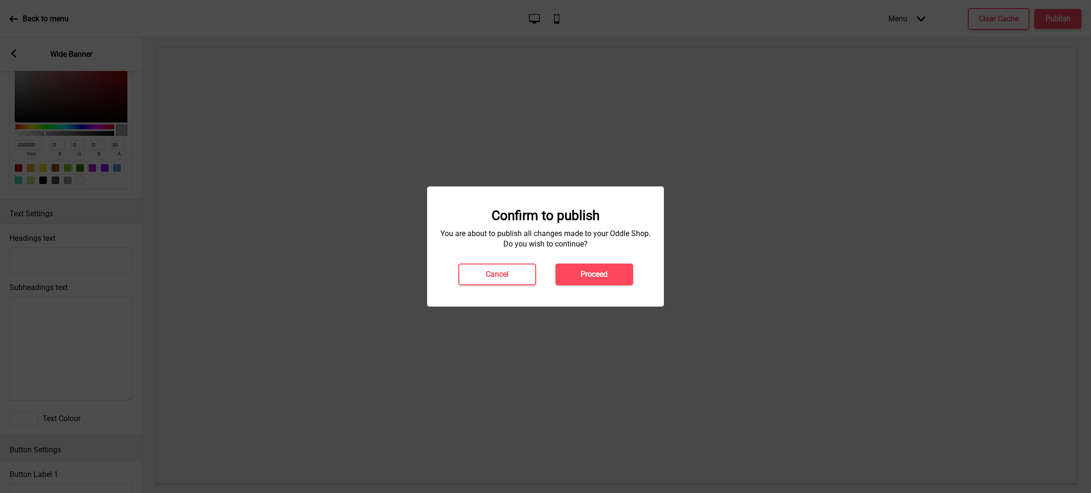
click at [614, 277] on button "Proceed" at bounding box center [595, 275] width 78 height 22
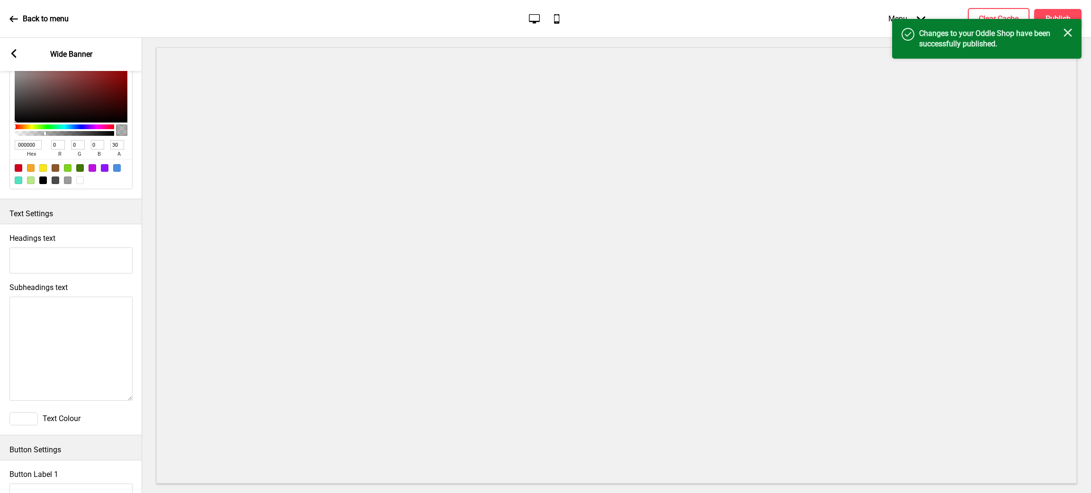
click at [1074, 36] on div "Success Changes to your Oddle Shop have been successfully published. Close" at bounding box center [986, 39] width 189 height 40
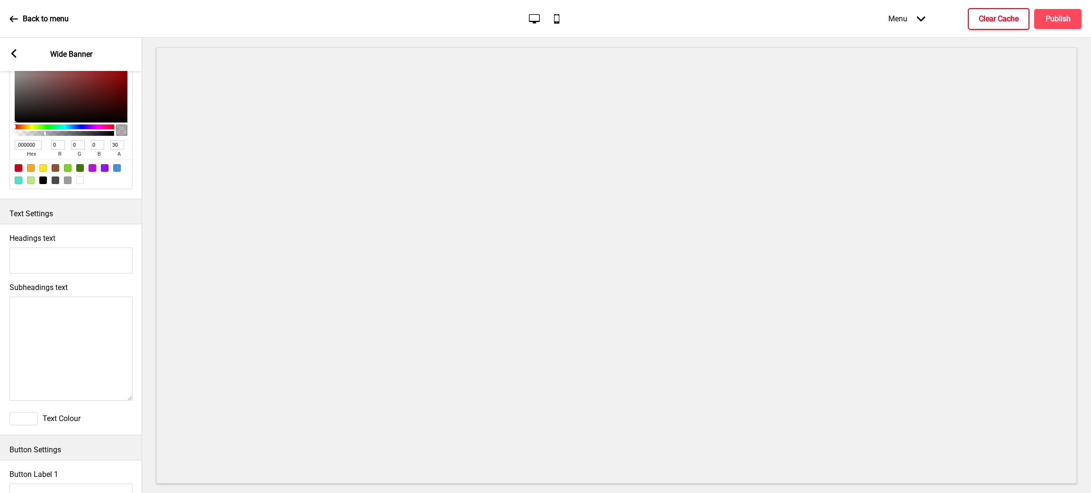
click at [1008, 27] on button "Clear Cache" at bounding box center [999, 19] width 62 height 22
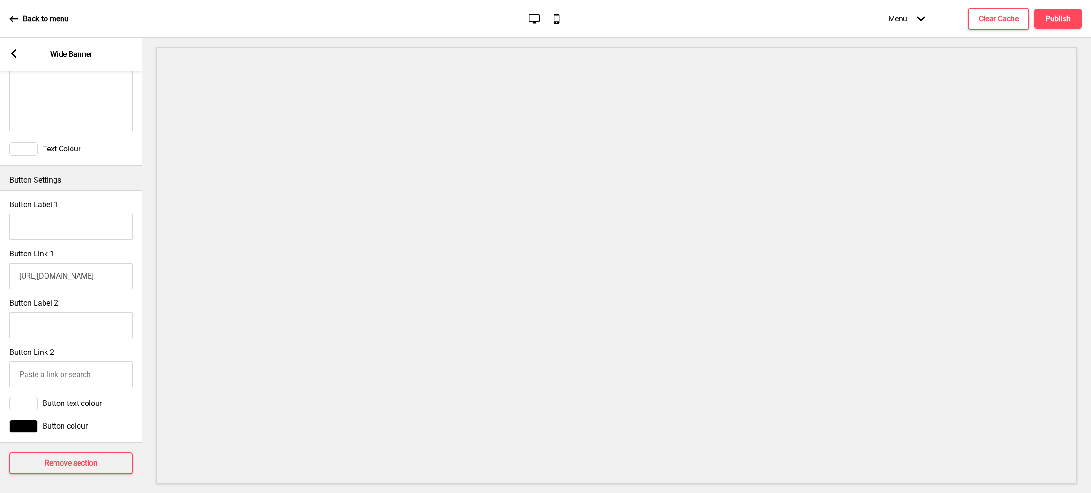
click at [29, 267] on input "https://onward.oddle.me/en_SG?productId=8aa6008996898ae501968a89f49c1ef7" at bounding box center [70, 276] width 123 height 26
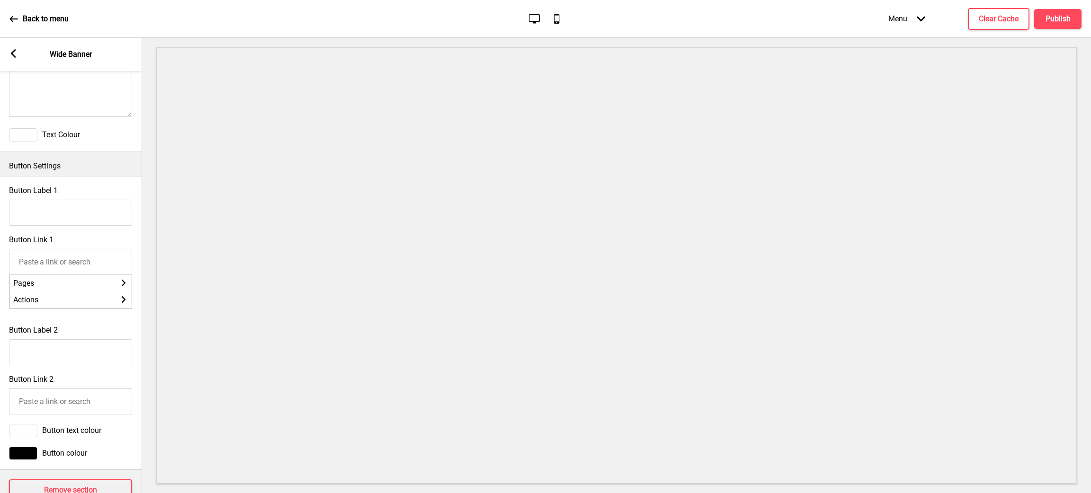
scroll to position [0, 0]
click at [139, 342] on div "Button Label 2" at bounding box center [71, 345] width 142 height 49
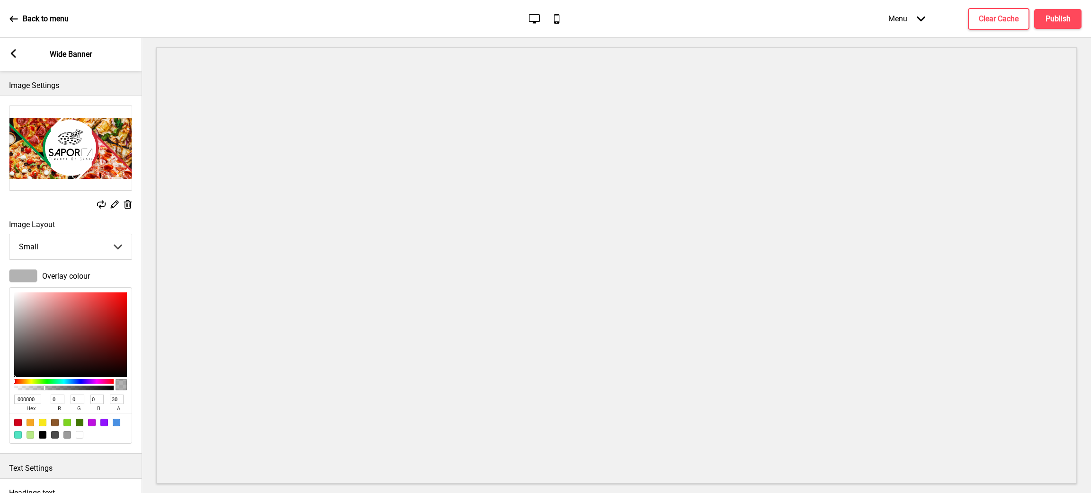
click at [27, 280] on div at bounding box center [23, 275] width 28 height 13
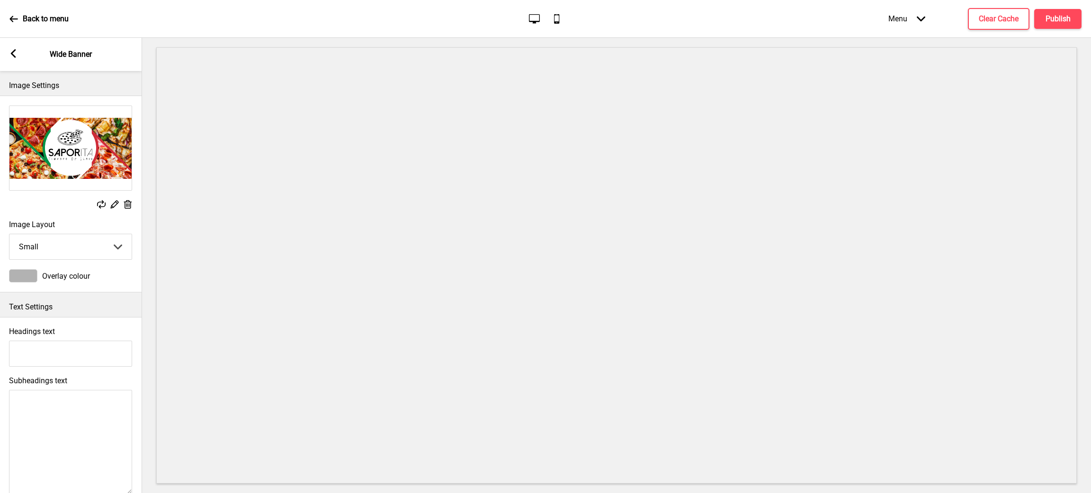
click at [27, 280] on div at bounding box center [23, 275] width 28 height 13
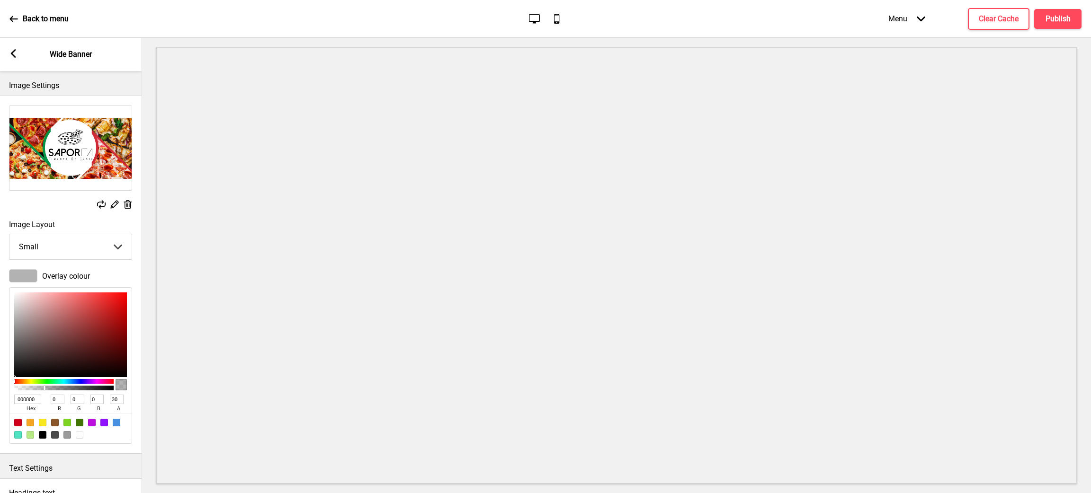
click at [12, 292] on div "000000 hex 0 r 0 g 0 b 30 a" at bounding box center [70, 365] width 123 height 157
type input "FFF7F7"
type input "255"
type input "247"
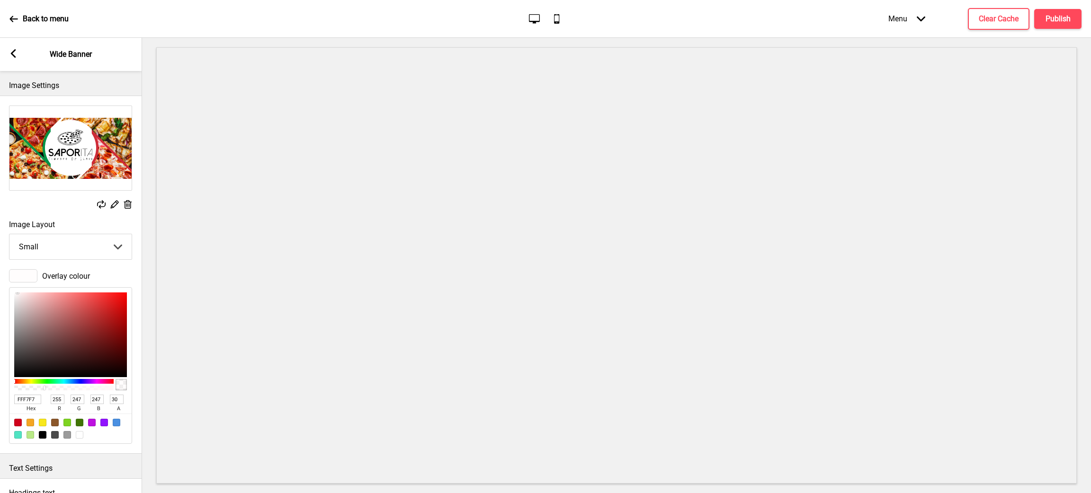
click at [18, 293] on div at bounding box center [70, 335] width 113 height 85
type input "F2EEEE"
type input "242"
type input "238"
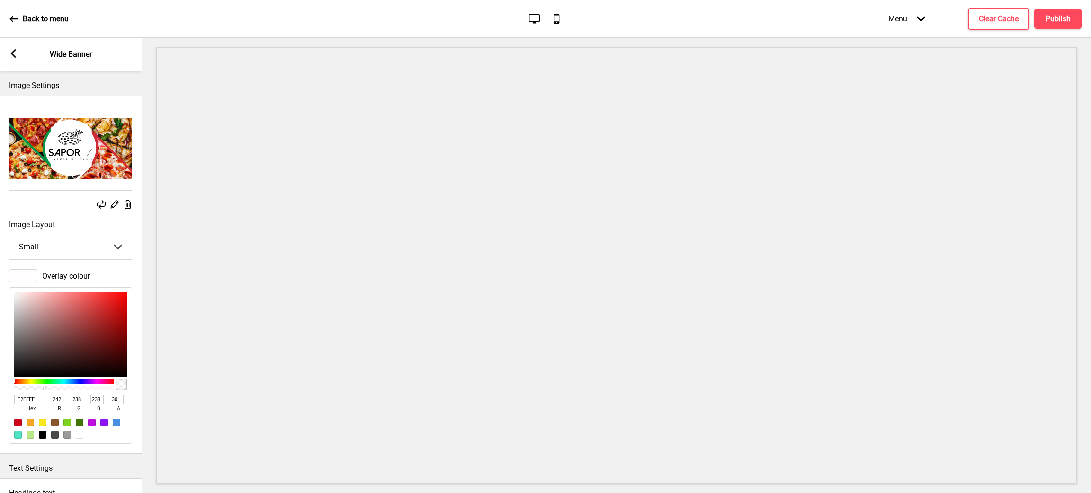
click at [16, 297] on div at bounding box center [70, 335] width 113 height 85
type input "DACCCC"
type input "218"
type input "204"
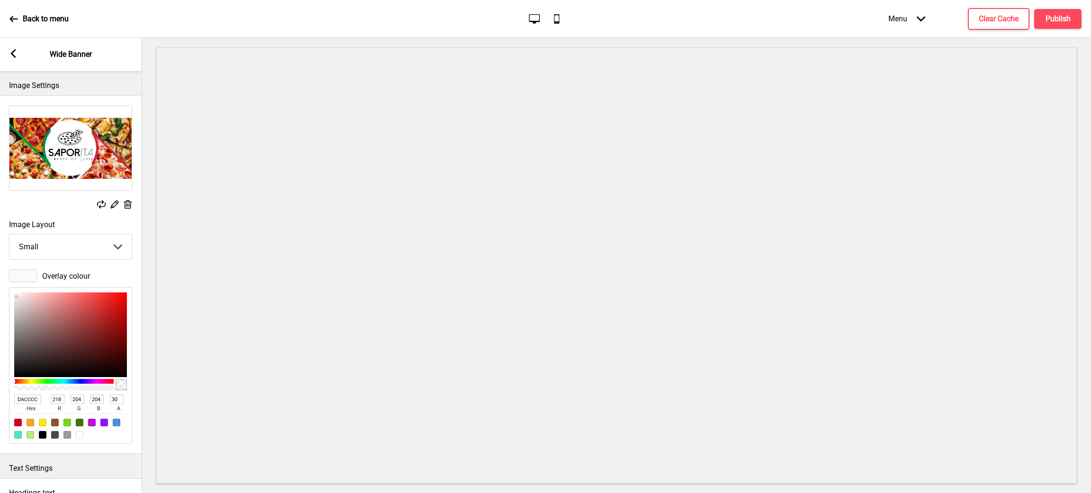
click at [21, 305] on div at bounding box center [70, 335] width 113 height 85
type input "F7D6D6"
type input "247"
type input "214"
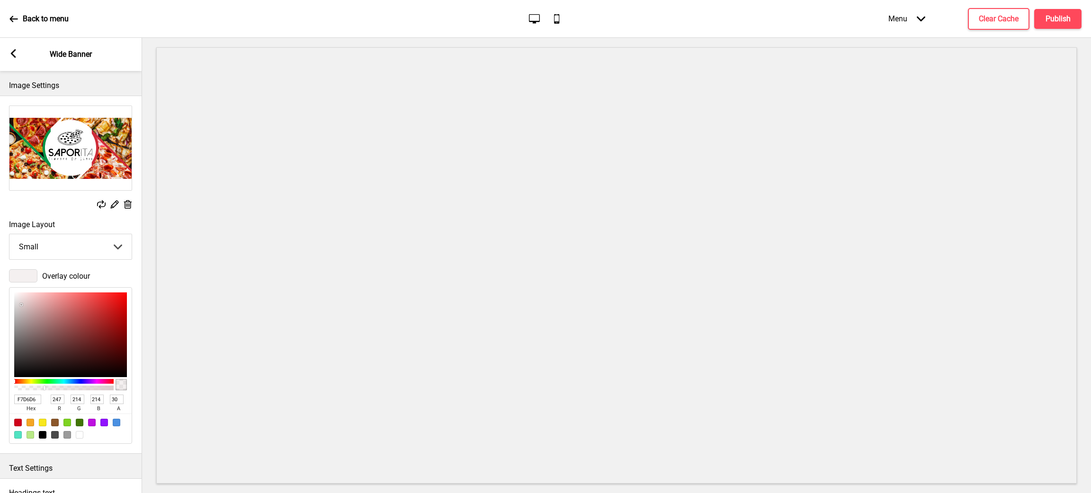
click at [29, 296] on div at bounding box center [70, 335] width 113 height 85
click at [27, 279] on div at bounding box center [23, 275] width 28 height 13
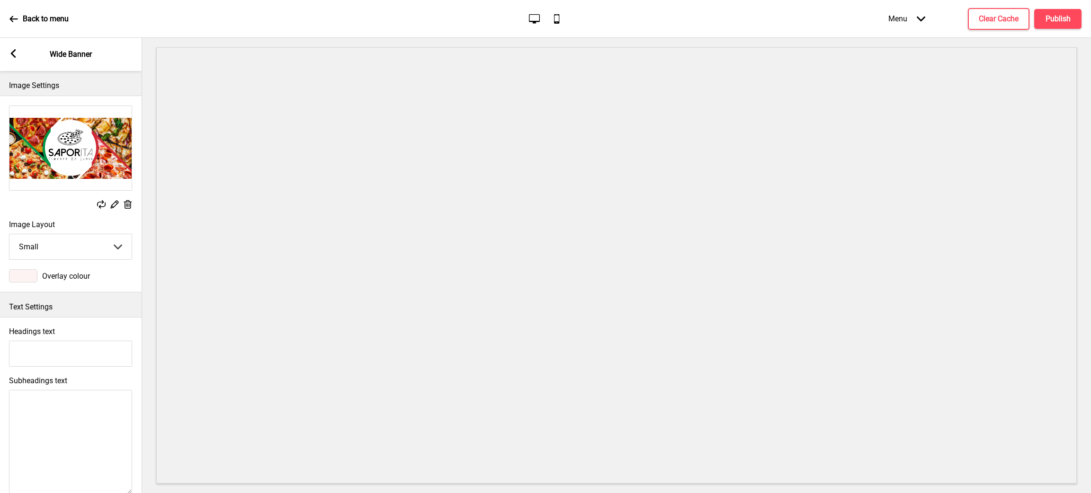
click at [30, 278] on div at bounding box center [23, 275] width 28 height 13
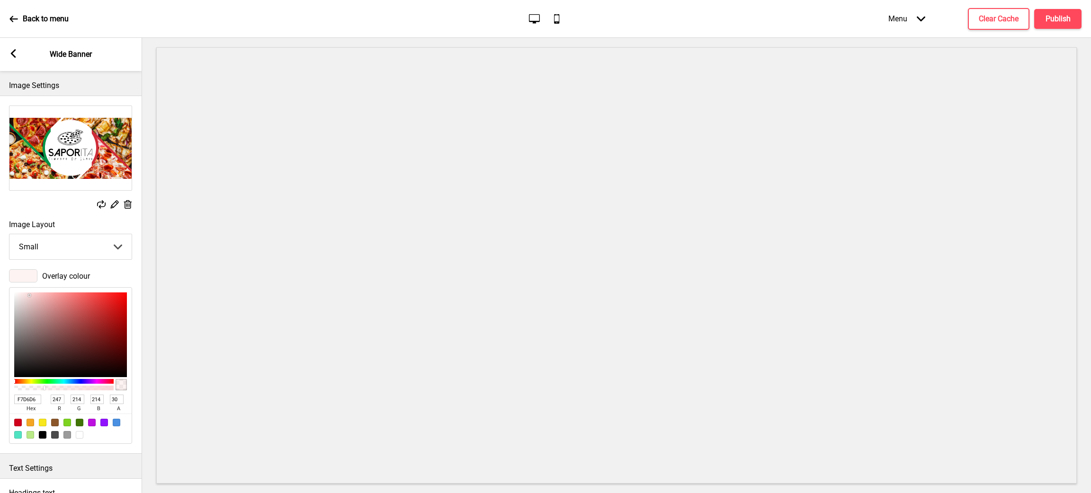
drag, startPoint x: 39, startPoint y: 394, endPoint x: 0, endPoint y: 392, distance: 39.4
click at [0, 392] on div "Overlay colour F7D6D6 hex 247 r 214 g 214 b 30 a" at bounding box center [71, 357] width 142 height 184
paste input "000000"
type input "000000"
type input "0"
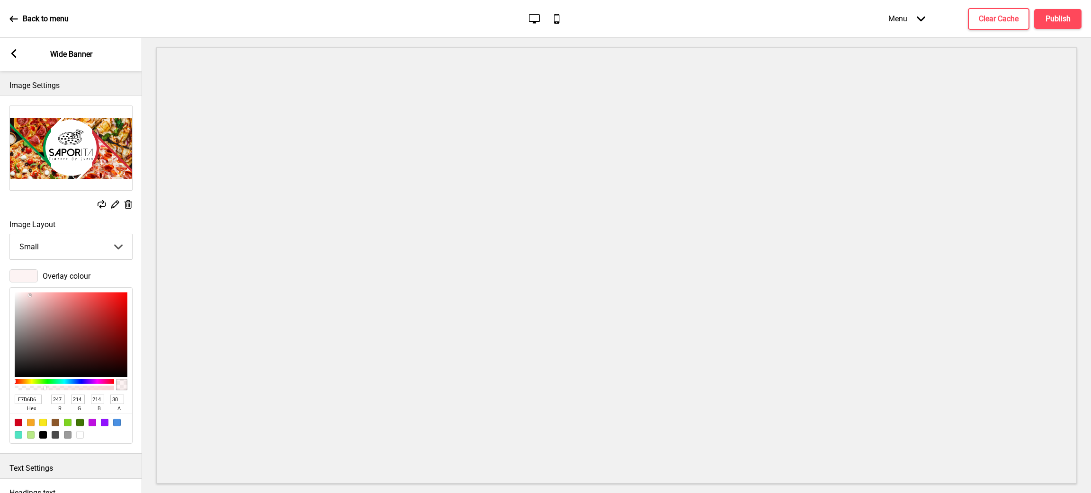
type input "0"
type input "100"
type input "000000"
drag, startPoint x: 120, startPoint y: 400, endPoint x: 87, endPoint y: 394, distance: 33.7
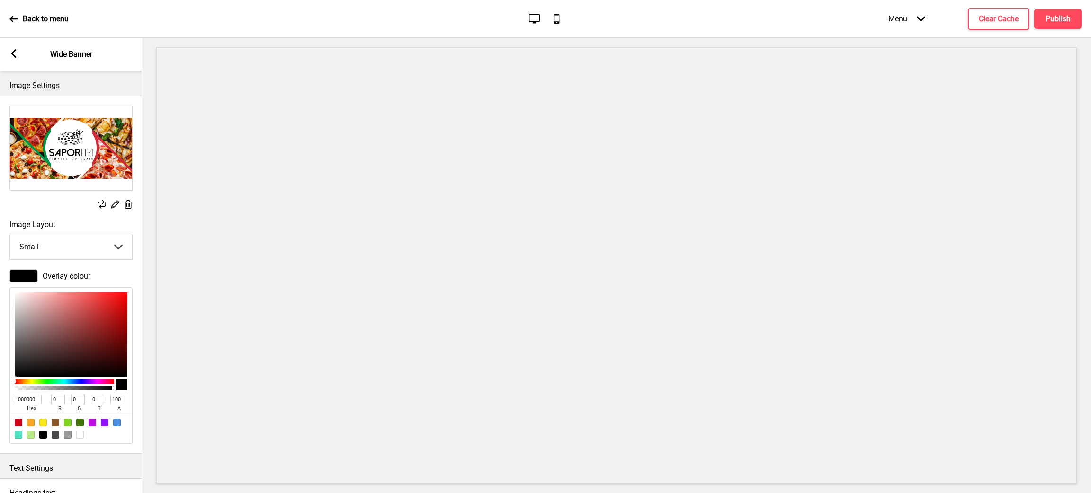
click at [87, 394] on div "000000 hex 0 r 0 g 0 b 100 a" at bounding box center [71, 403] width 113 height 21
type input "1"
click at [1060, 19] on h4 "Publish" at bounding box center [1058, 19] width 25 height 10
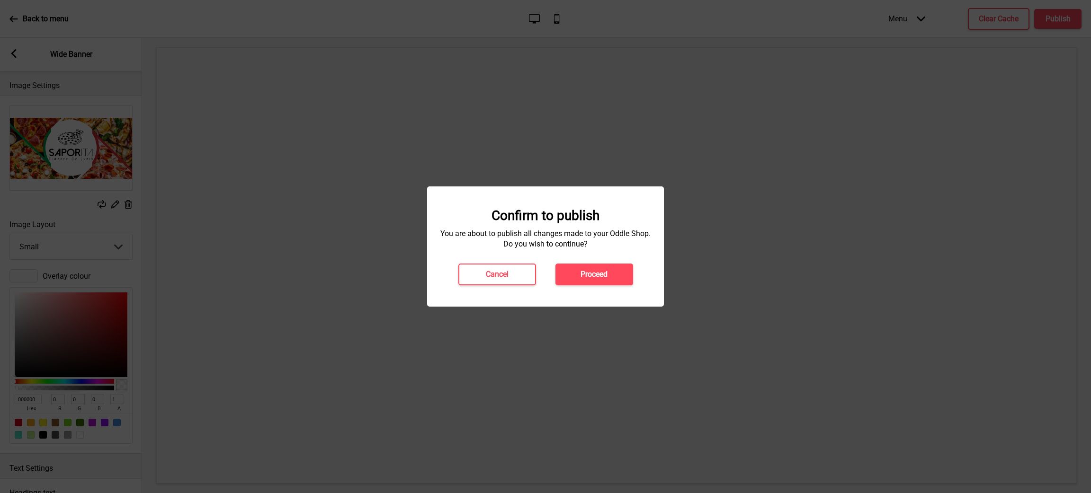
click at [604, 276] on h4 "Proceed" at bounding box center [594, 274] width 27 height 10
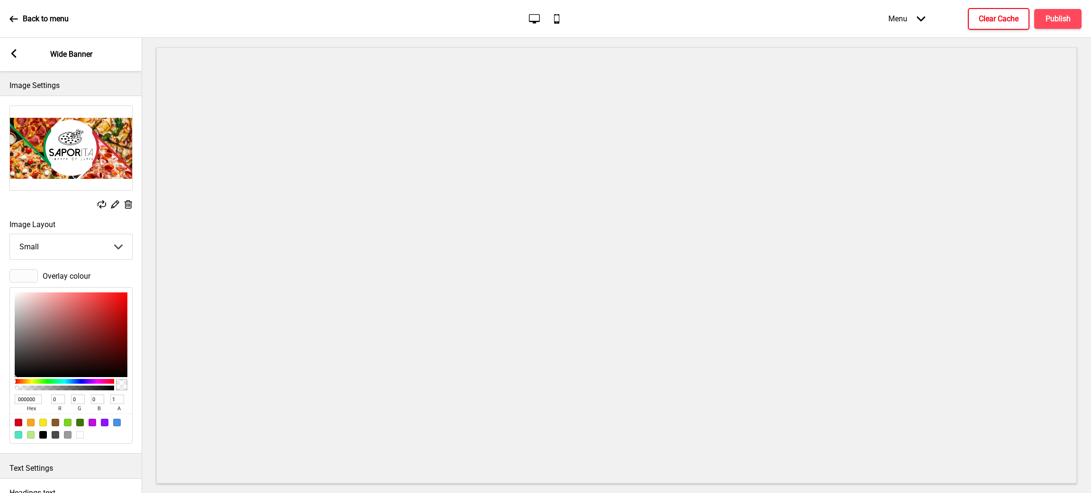
click at [976, 20] on button "Clear Cache" at bounding box center [999, 19] width 62 height 22
click at [14, 58] on rect at bounding box center [13, 53] width 9 height 9
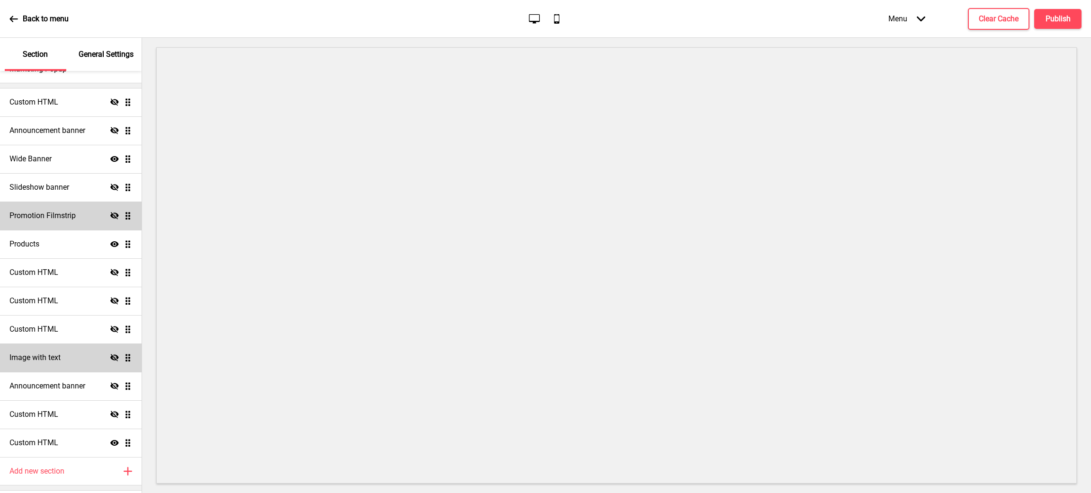
scroll to position [84, 0]
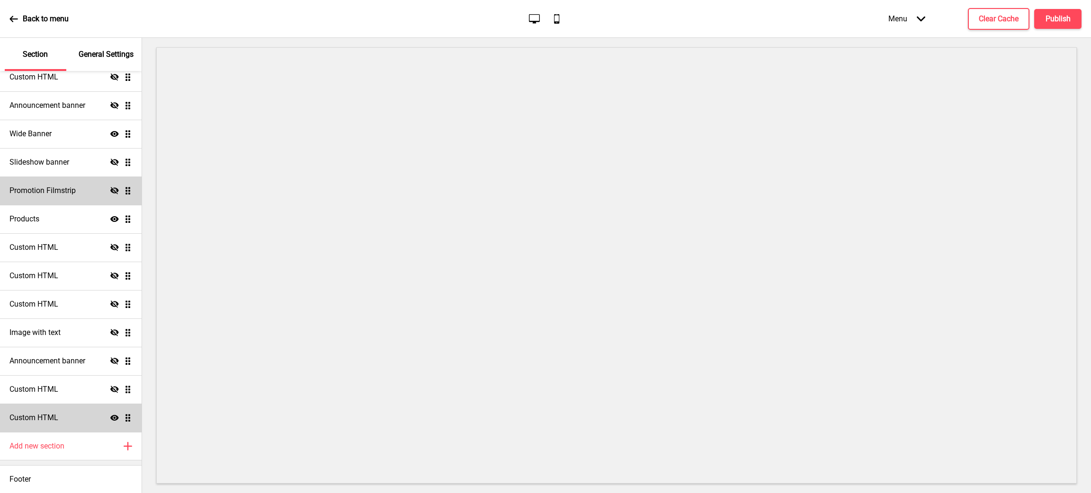
click at [63, 419] on div "Custom HTML Show Drag" at bounding box center [71, 418] width 142 height 28
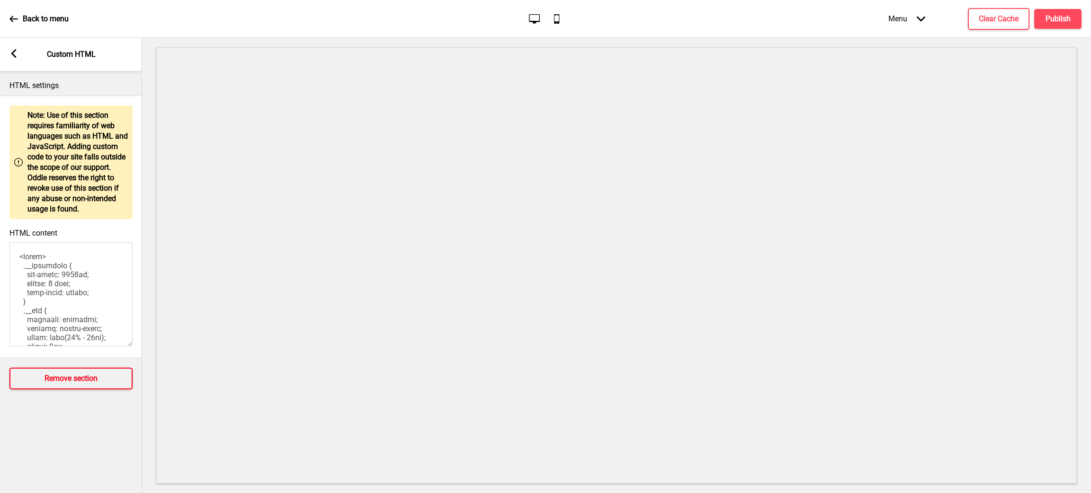
click at [89, 377] on h4 "Remove section" at bounding box center [71, 379] width 53 height 10
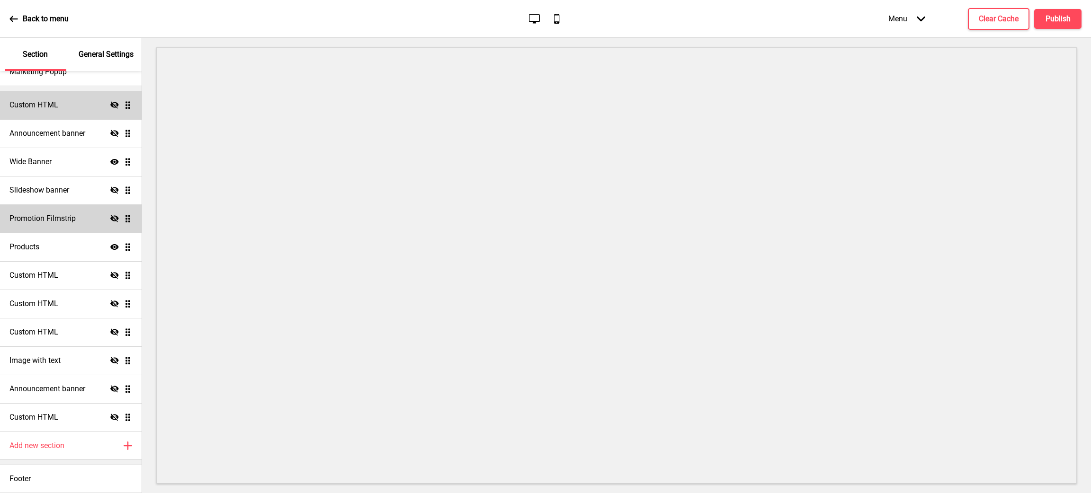
scroll to position [55, 0]
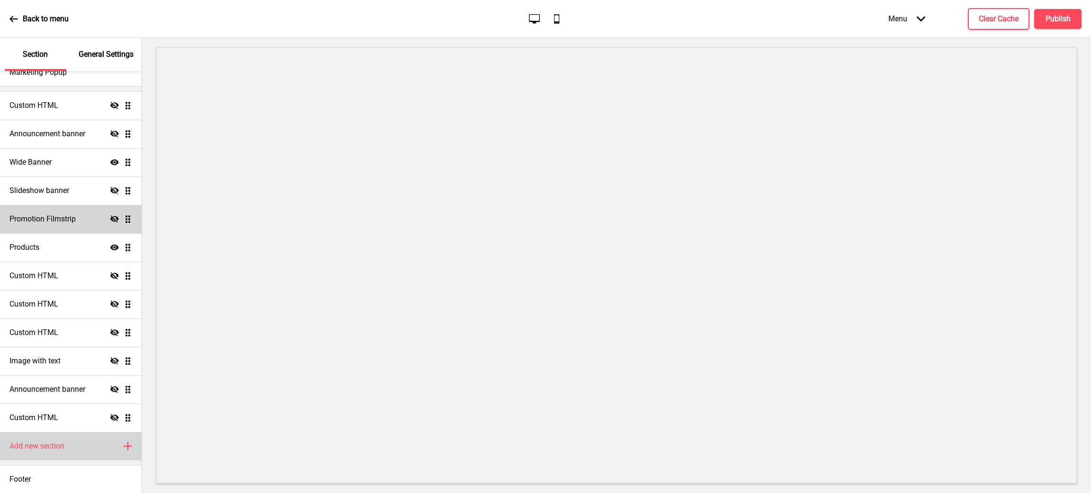
click at [124, 443] on icon "Plus" at bounding box center [128, 446] width 9 height 9
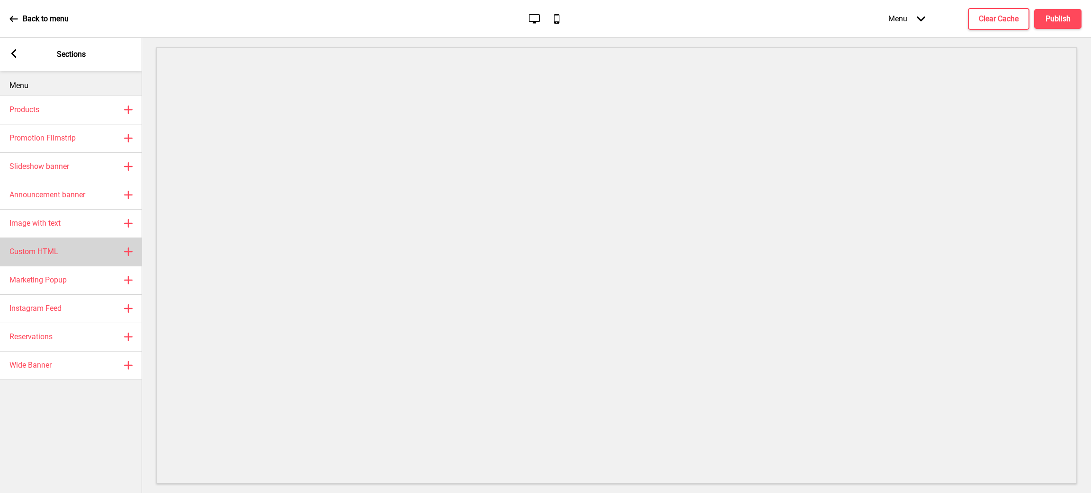
click at [72, 248] on div "Custom HTML Plus" at bounding box center [71, 252] width 142 height 28
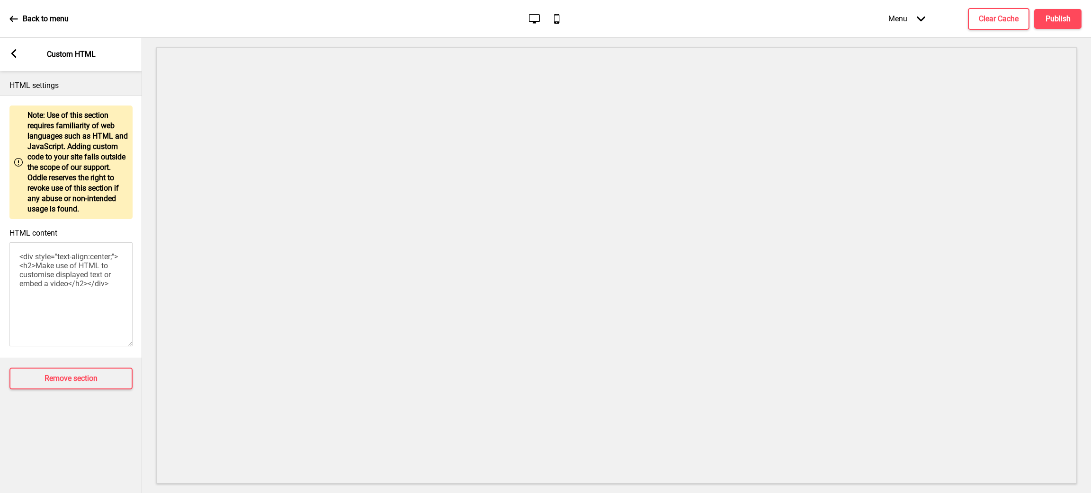
click at [73, 274] on textarea "<div style="text-align:center;"><h2>Make use of HTML to customise displayed tex…" at bounding box center [70, 294] width 123 height 104
paste textarea "<style> /* Please replace #announcement-x with another id if you are using more…"
type textarea "<style> /* Please replace #announcement-x with another id if you are using more…"
click at [101, 294] on textarea "HTML content" at bounding box center [70, 294] width 123 height 104
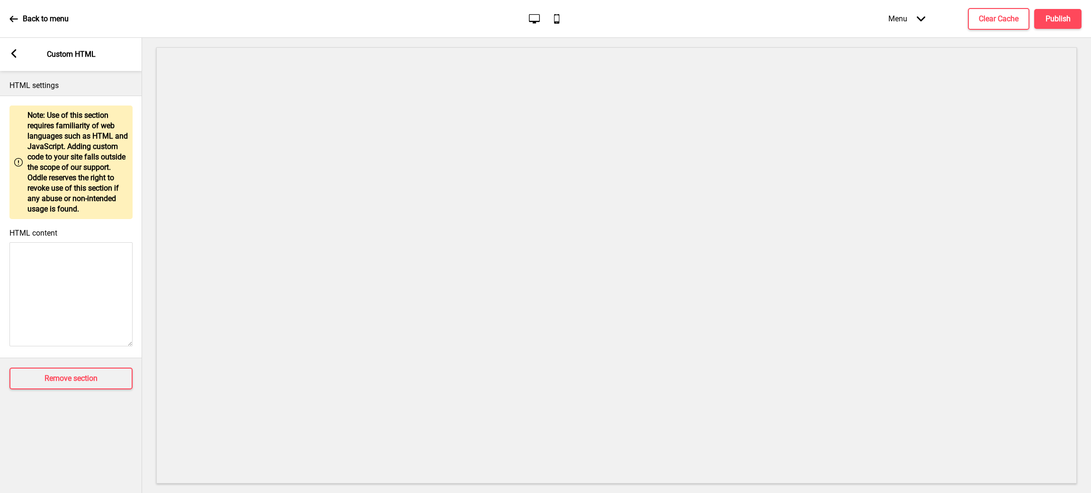
paste textarea "<style> /* Please replace #announcement-x with another id if you are using more…"
type textarea "<style> /* Please replace #announcement-x with another id if you are using more…"
click at [92, 289] on textarea "HTML content" at bounding box center [70, 294] width 123 height 104
paste textarea "<style> /* Please replace #announcement-x with another id if you are using more…"
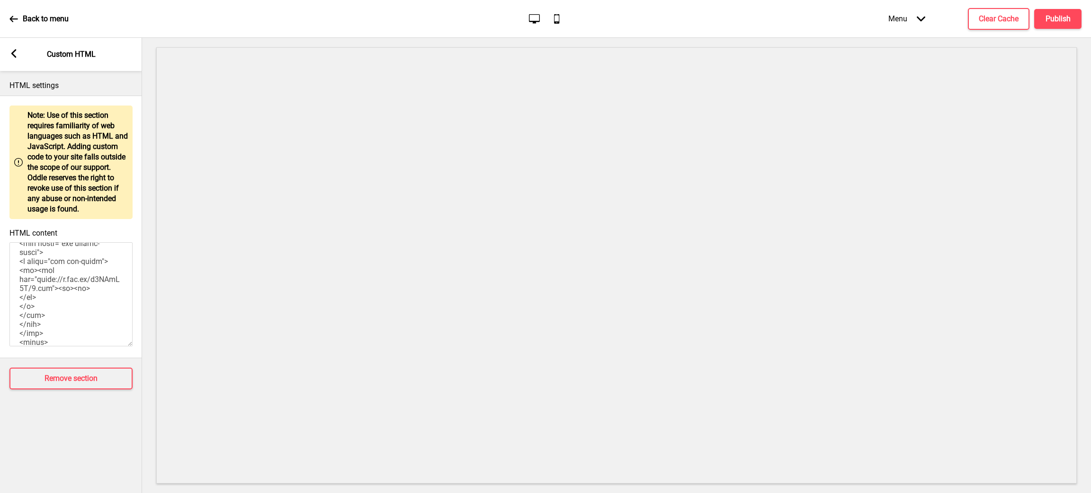
type textarea "<style> /* Please replace #announcement-x with another id if you are using more…"
click at [95, 267] on textarea "HTML content" at bounding box center [70, 294] width 123 height 104
paste textarea "<style> /* Please replace #announcement-x with another id if you are using more…"
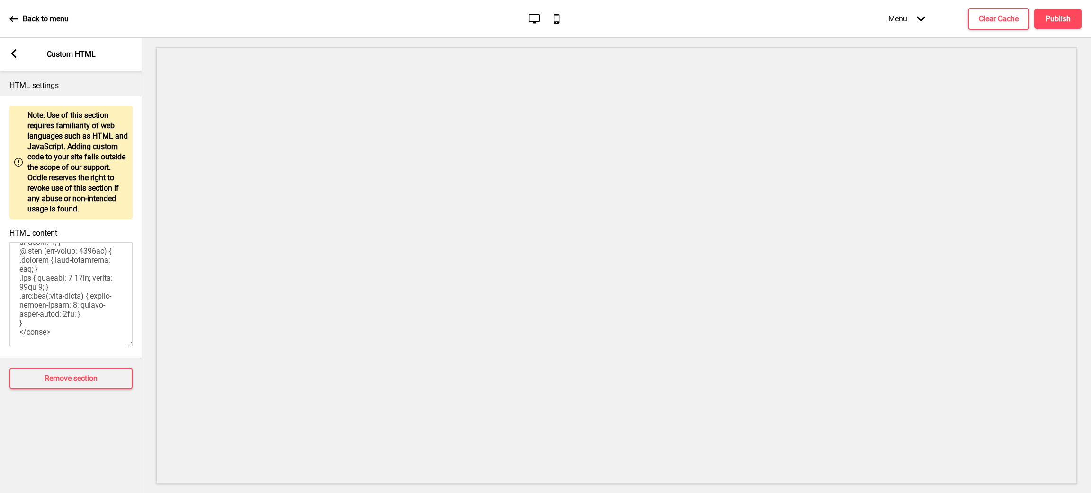
type textarea "<style> /* Please replace #announcement-x with another id if you are using more…"
click at [104, 286] on textarea "HTML content" at bounding box center [70, 294] width 123 height 104
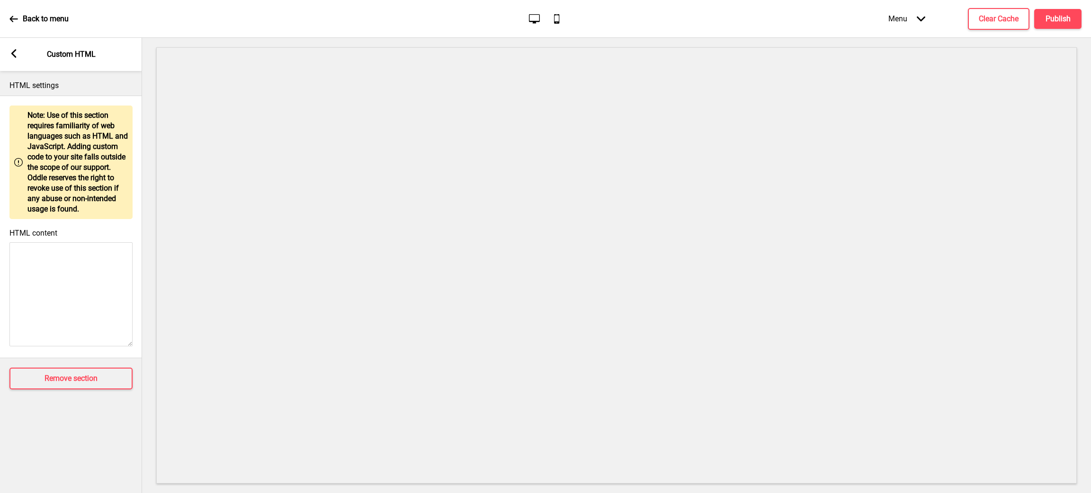
scroll to position [0, 0]
paste textarea "<style> /* Base styles */ #announcement-1 .container-background { background: #…"
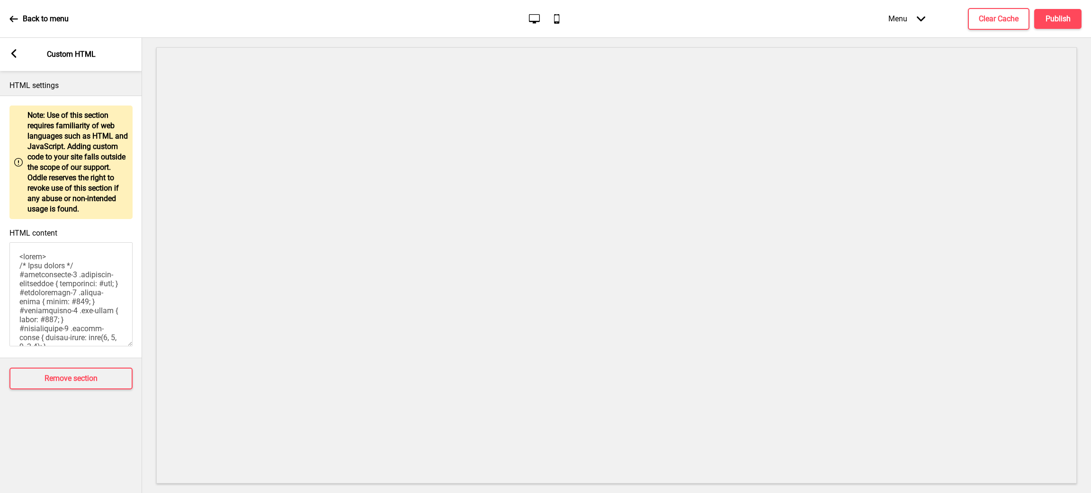
scroll to position [641, 0]
type textarea "<style> /* Base styles */ #announcement-1 .container-background { background: #…"
click at [95, 271] on textarea "HTML content" at bounding box center [70, 294] width 123 height 104
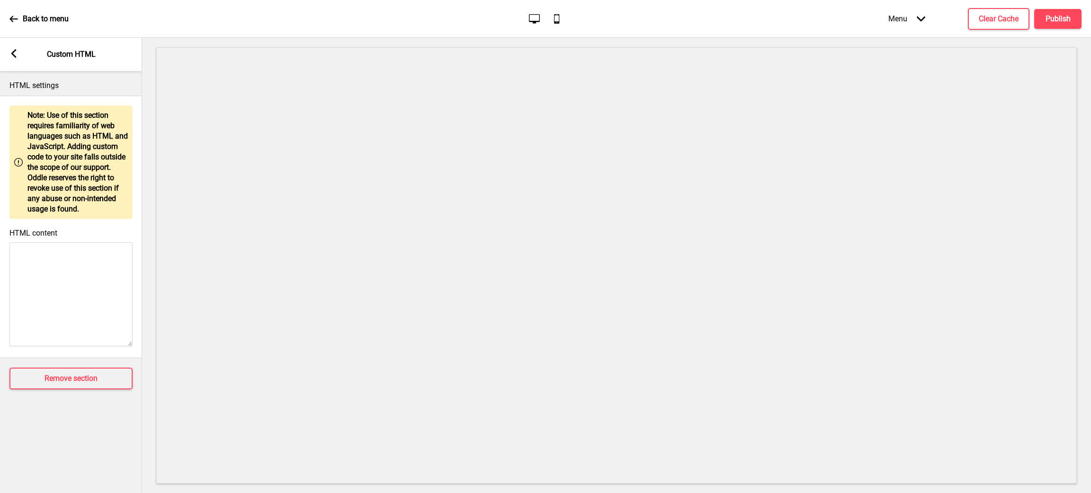
paste textarea "<style> /* Base styles */ #announcement-1 .container-background { background: #…"
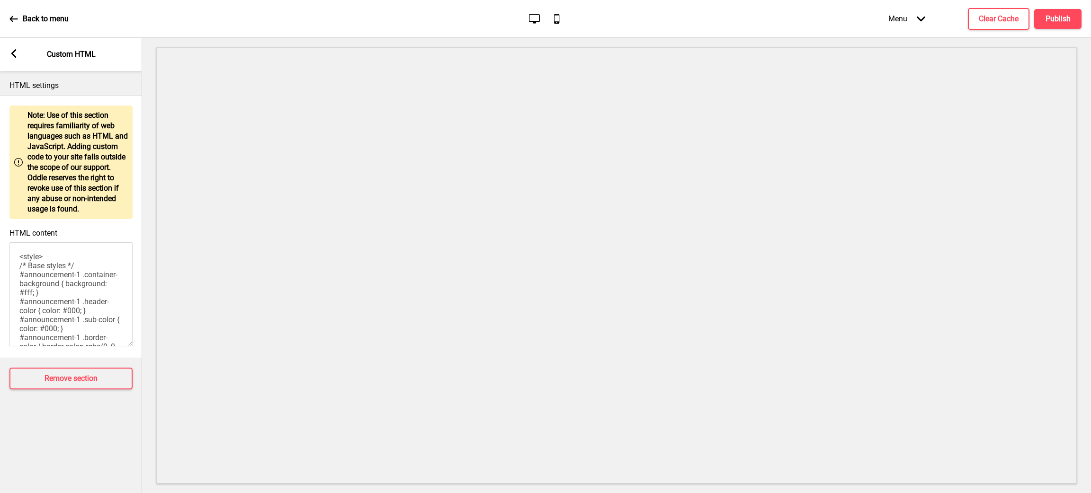
scroll to position [264, 0]
type textarea "<style> /* Base styles */ #announcement-1 .container-background { background: #…"
click at [64, 274] on textarea "<style> /* Base styles */ #announcement-1 .container-background { background: #…" at bounding box center [70, 294] width 123 height 104
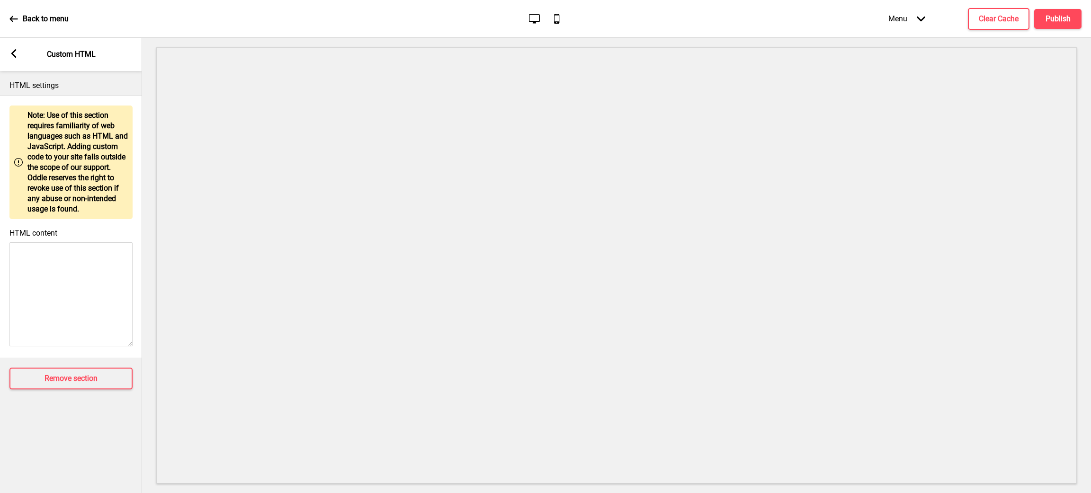
scroll to position [0, 0]
paste textarea "<style> /* Please replace #announcement-x with another id if you are using more…"
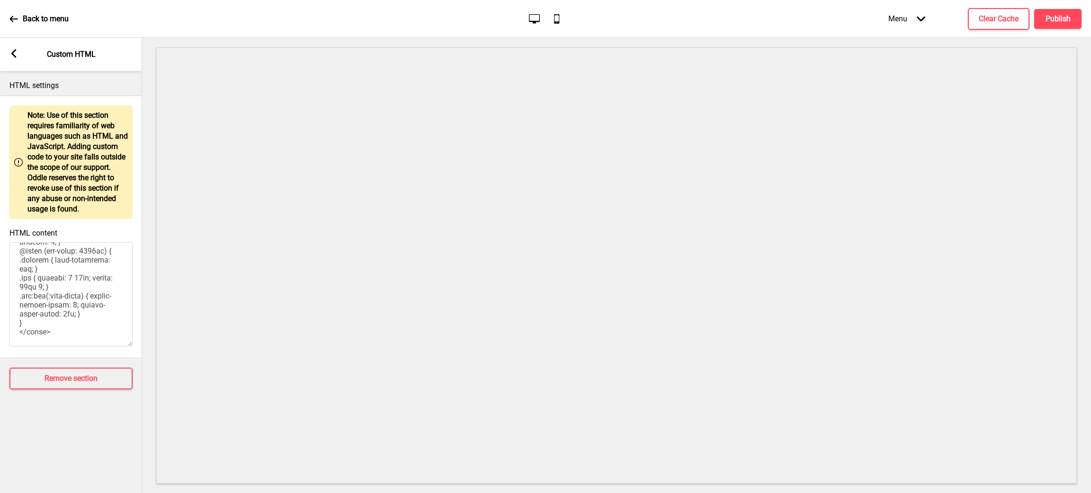
type textarea "<style> /* Please replace #announcement-x with another id if you are using more…"
click at [50, 276] on textarea "HTML content" at bounding box center [70, 294] width 123 height 104
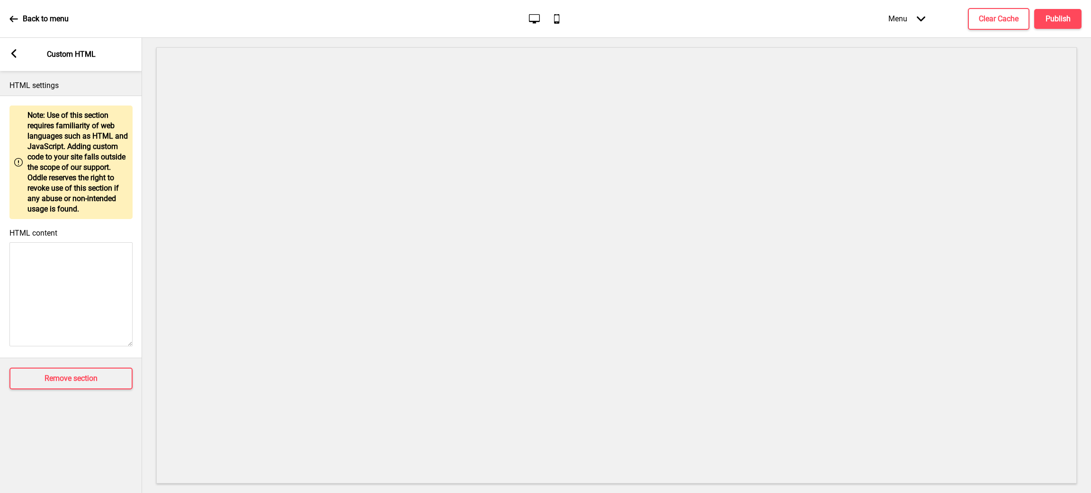
scroll to position [0, 0]
paste textarea "<style> /* Please replace #announcement-x with another id if you are using more…"
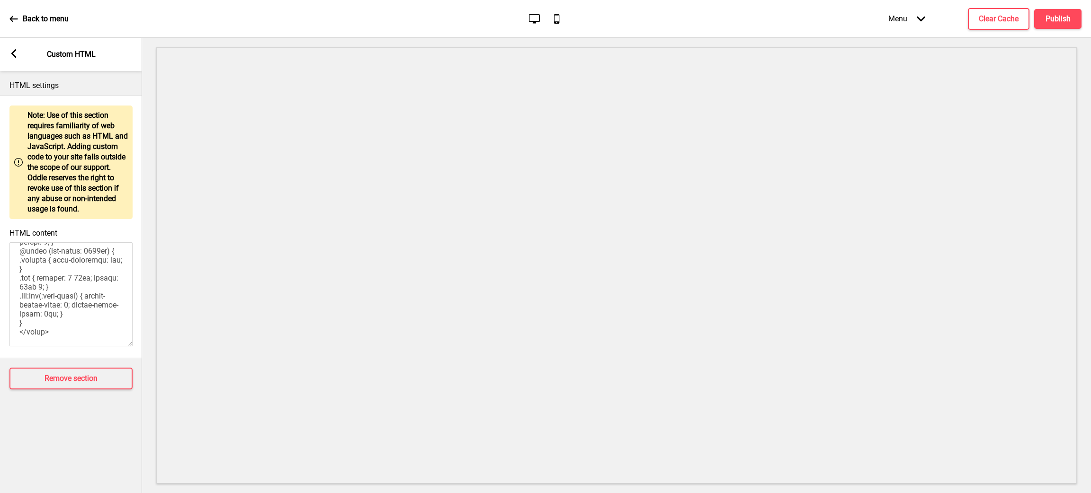
type textarea "<style> /* Please replace #announcement-x with another id if you are using more…"
click at [79, 284] on textarea "HTML content" at bounding box center [70, 294] width 123 height 104
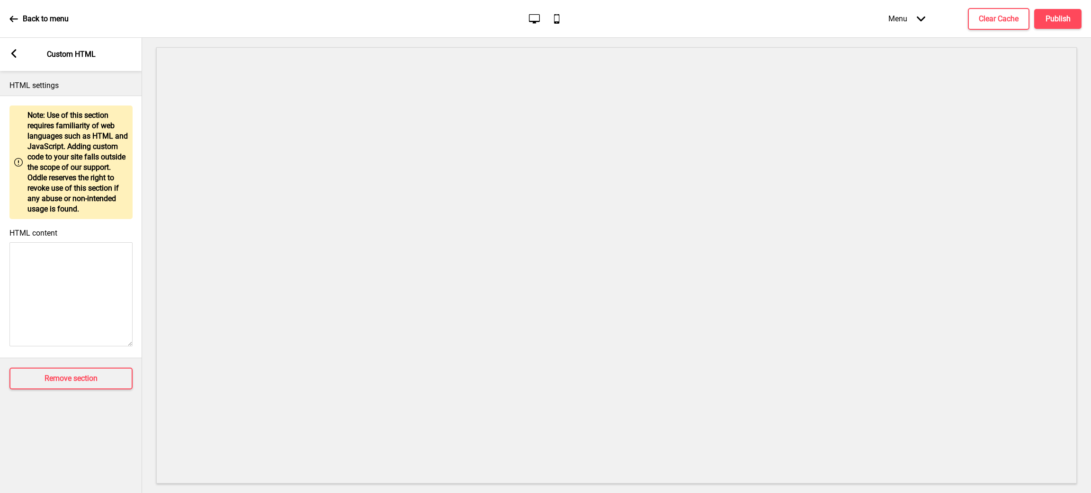
scroll to position [0, 0]
paste textarea "<style> /* Please replace #announcement-x with another id if you are using more…"
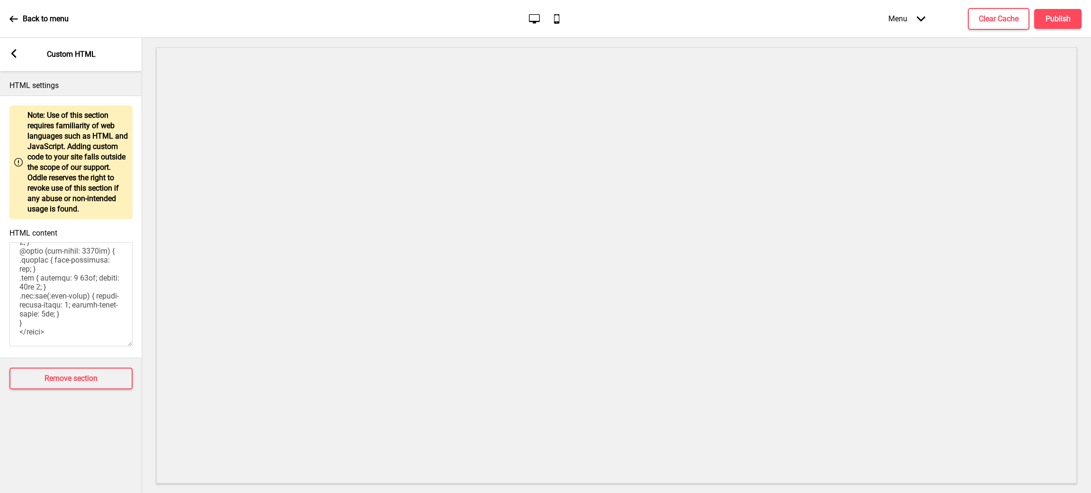
type textarea "<style> /* Please replace #announcement-x with another id if you are using more…"
click at [15, 54] on rect at bounding box center [13, 53] width 9 height 9
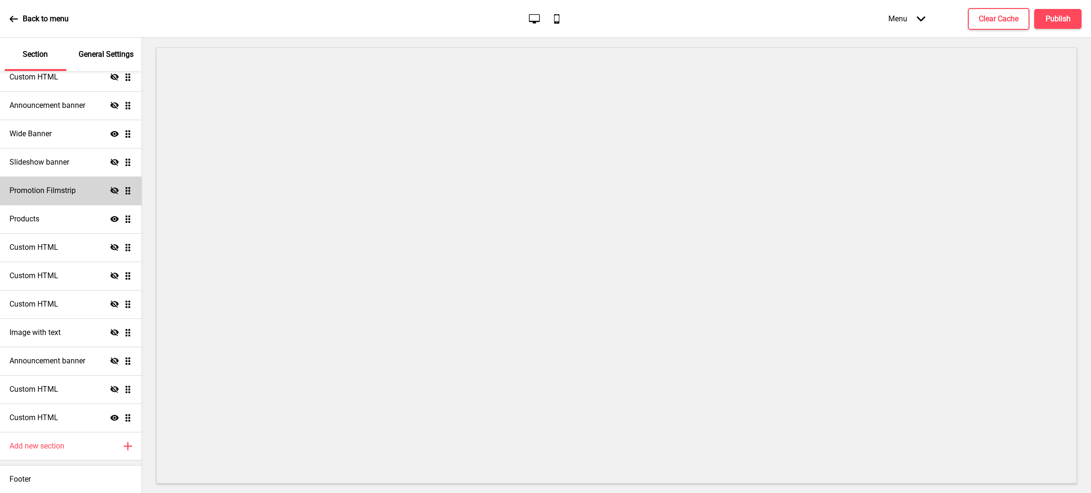
click at [111, 45] on div "General Settings" at bounding box center [107, 54] width 62 height 33
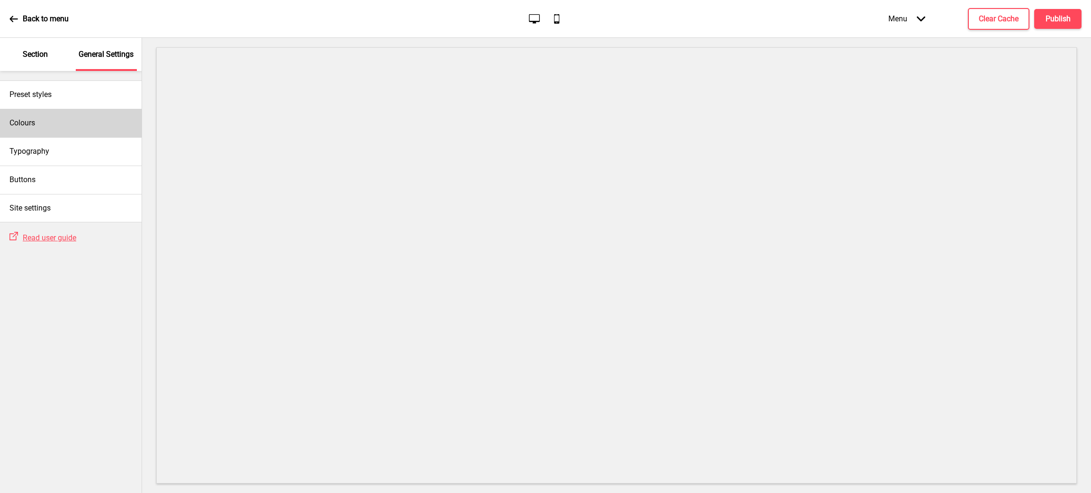
click at [54, 124] on div "Colours" at bounding box center [71, 123] width 142 height 28
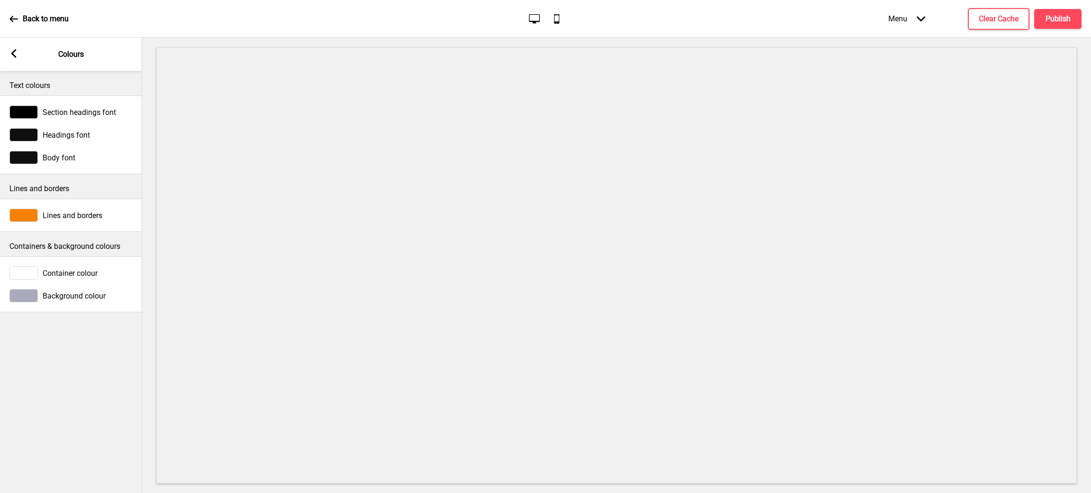
click at [61, 299] on span "Background colour" at bounding box center [74, 296] width 63 height 9
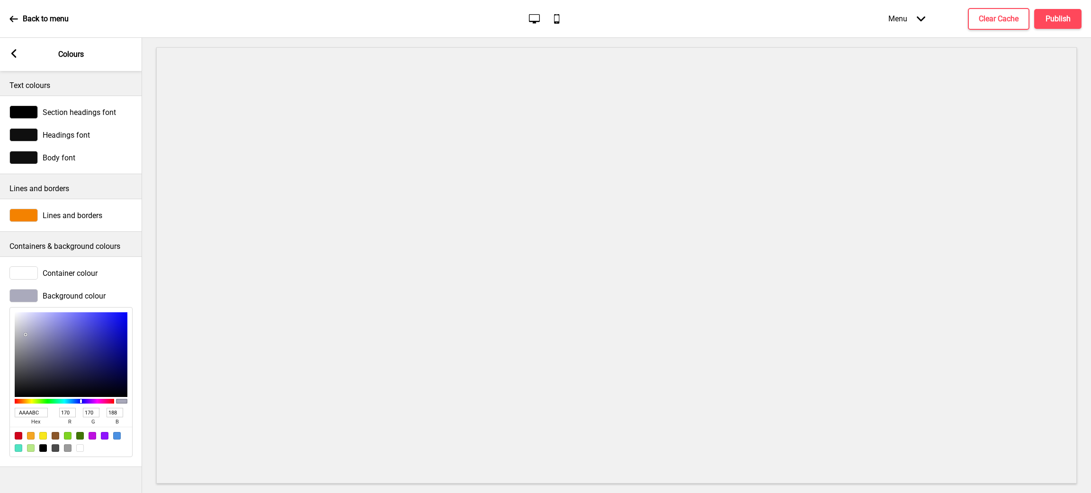
type input "F8F8F8"
type input "248"
click at [15, 315] on div at bounding box center [71, 355] width 113 height 85
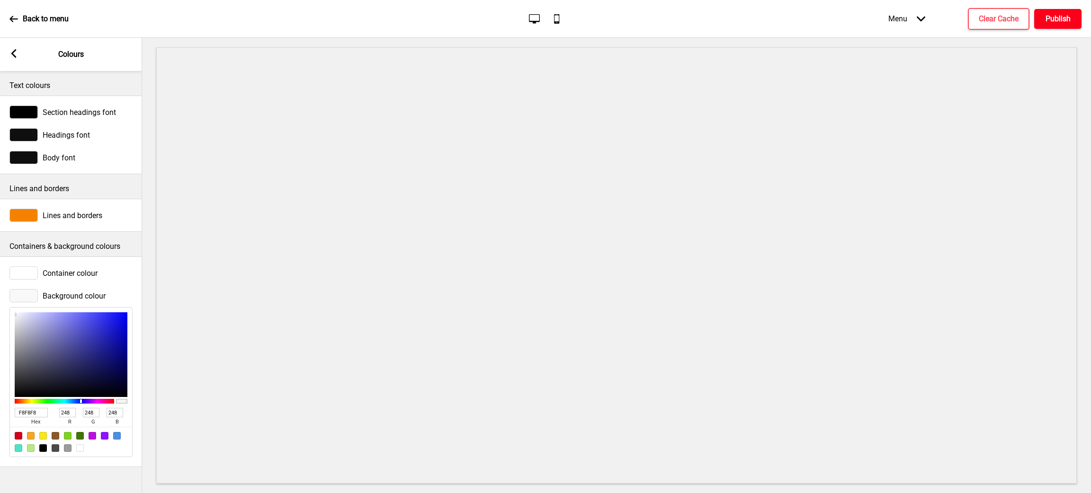
click at [1053, 15] on h4 "Publish" at bounding box center [1058, 19] width 25 height 10
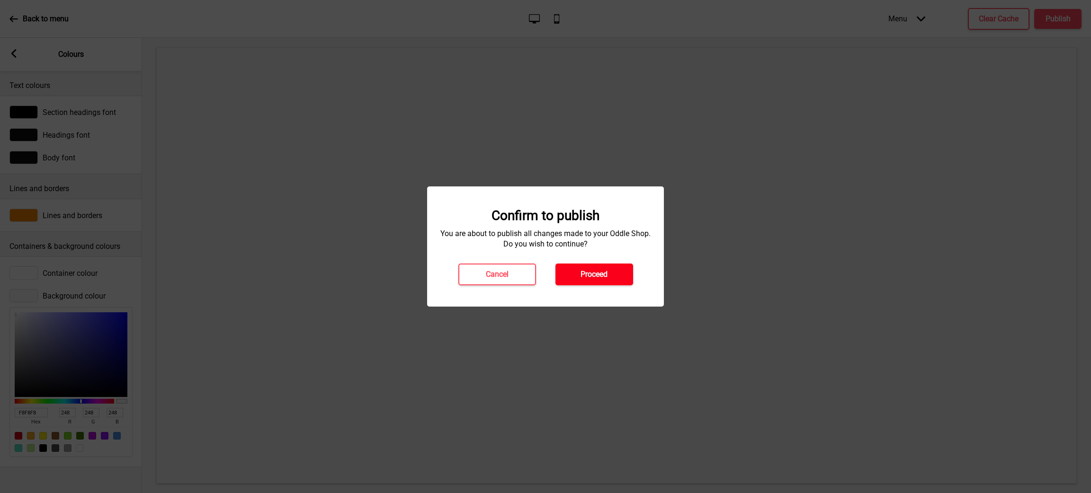
click at [598, 276] on h4 "Proceed" at bounding box center [594, 274] width 27 height 10
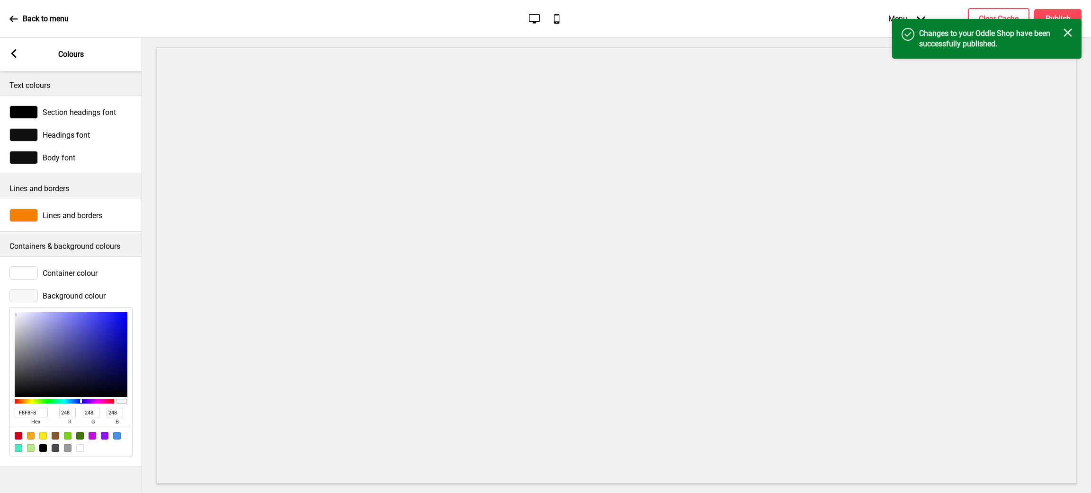
click at [1069, 29] on icon "Close" at bounding box center [1068, 32] width 9 height 9
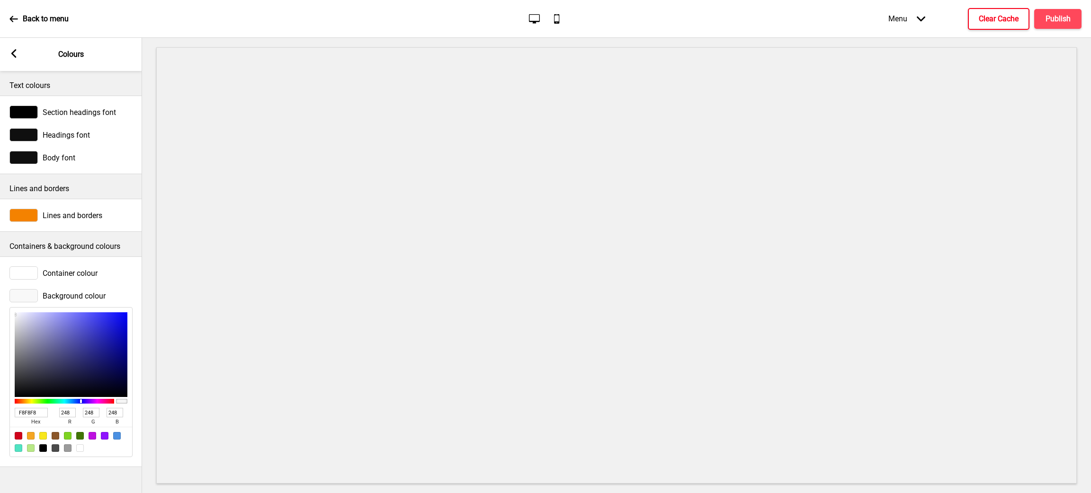
click at [1008, 18] on h4 "Clear Cache" at bounding box center [999, 19] width 40 height 10
click at [18, 55] on div "Arrow left Colours" at bounding box center [71, 54] width 142 height 33
click at [14, 55] on icon at bounding box center [13, 53] width 5 height 9
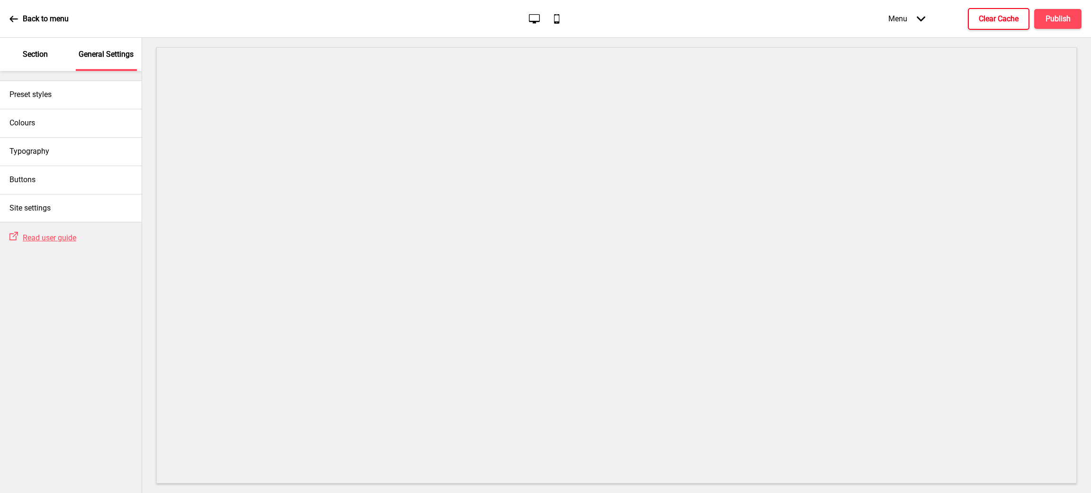
click at [44, 58] on p "Section" at bounding box center [35, 54] width 25 height 10
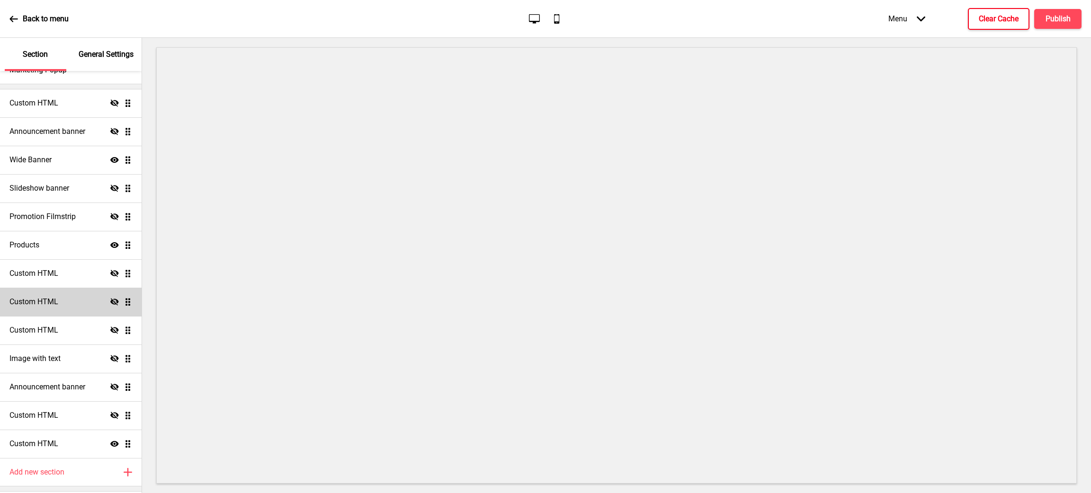
scroll to position [84, 0]
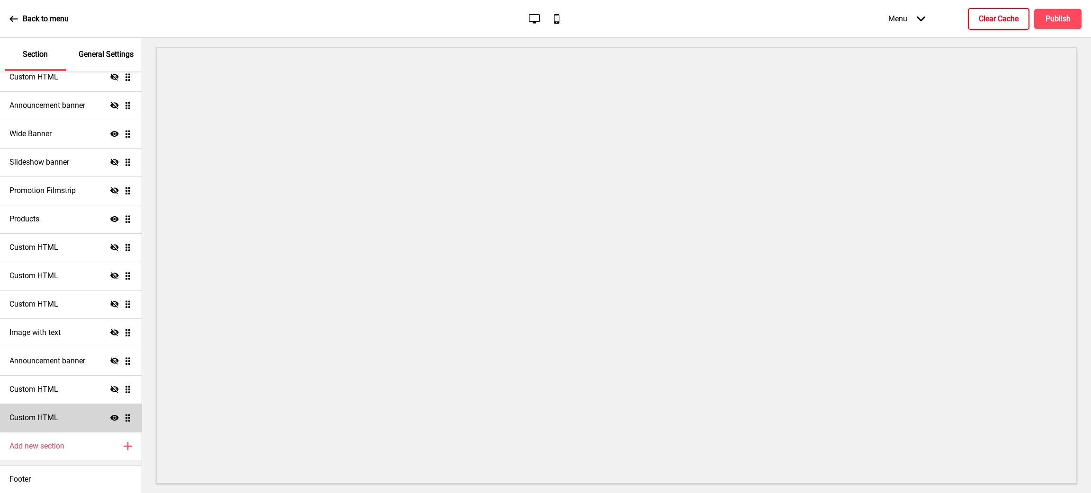
click at [41, 416] on h4 "Custom HTML" at bounding box center [33, 418] width 49 height 10
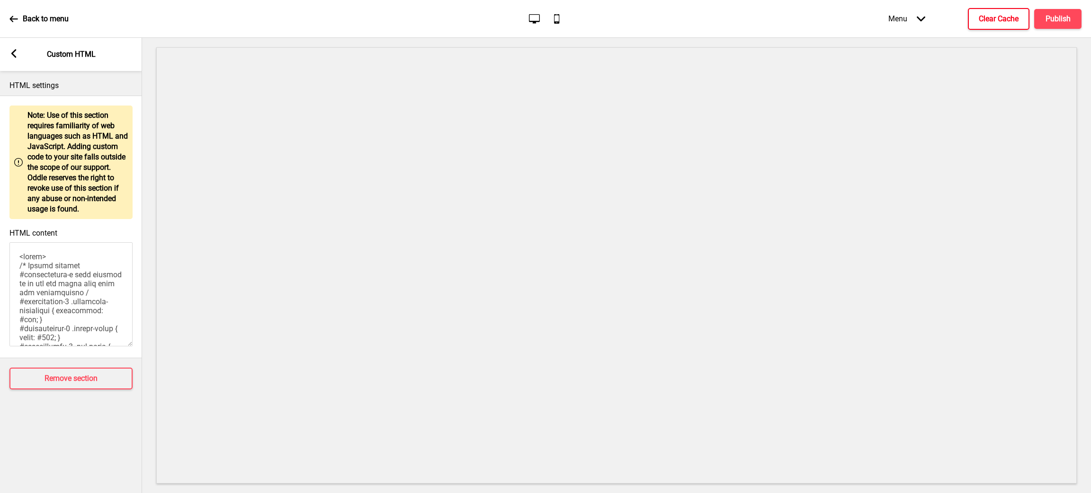
scroll to position [671, 0]
click at [79, 292] on textarea "HTML content" at bounding box center [70, 294] width 123 height 104
paste textarea "<style> /* Base styles */ #announcement-1 .container-background { background: #…"
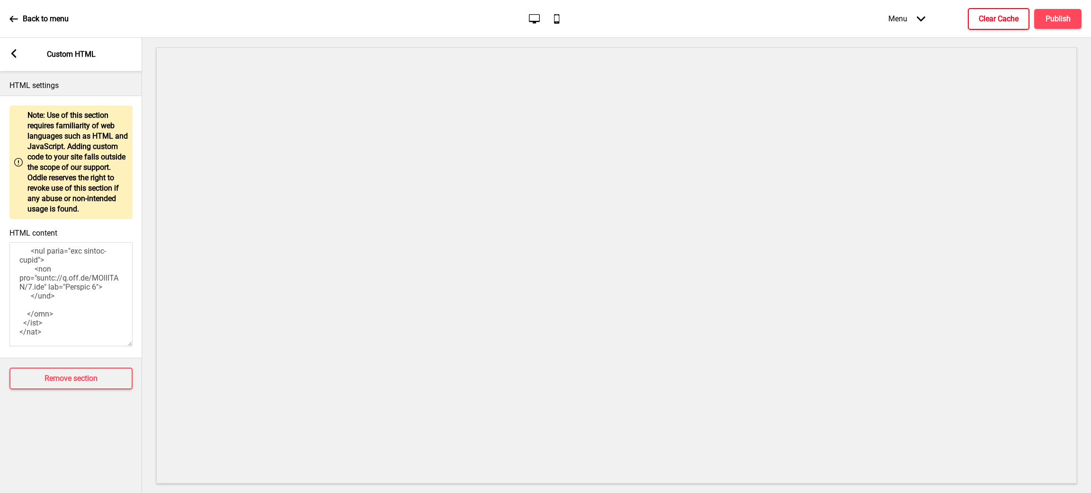
type textarea "<style> /* Base styles */ #announcement-1 .container-background { background: #…"
click at [72, 298] on textarea "HTML content" at bounding box center [70, 294] width 123 height 104
paste textarea "<style> /* Base styles */ #announcement-1 .container-background { background: #…"
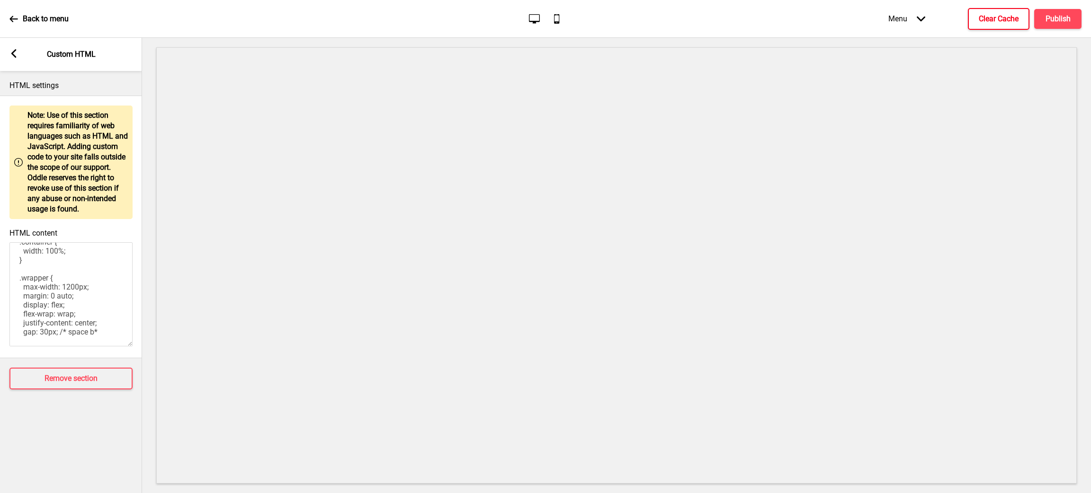
type textarea "<style> /* Base styles */ #announcement-1 .container-background { background: #…"
click at [133, 291] on div "HTML content <style> /* Base styles */ #announcement-1 .container-background { …" at bounding box center [71, 288] width 142 height 129
click at [78, 291] on textarea "<style> /* Base styles */ #announcement-1 .container-background { background: #…" at bounding box center [70, 294] width 123 height 104
paste textarea "<style> /* Base styles */ #announcement-1 .container-background { background: #…"
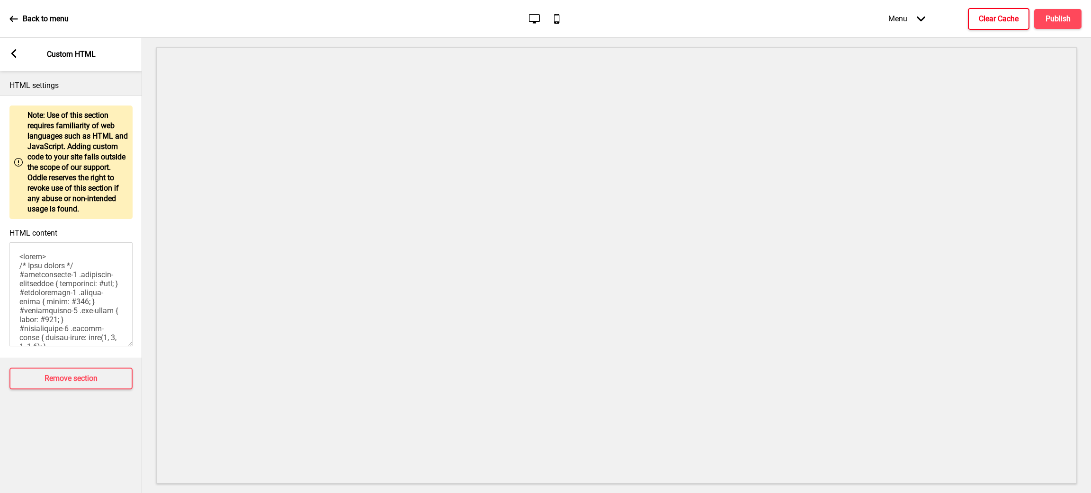
scroll to position [1124, 0]
type textarea "<style> /* Base styles */ #announcement-1 .container-background { background: #…"
click at [103, 293] on textarea "HTML content" at bounding box center [70, 294] width 123 height 104
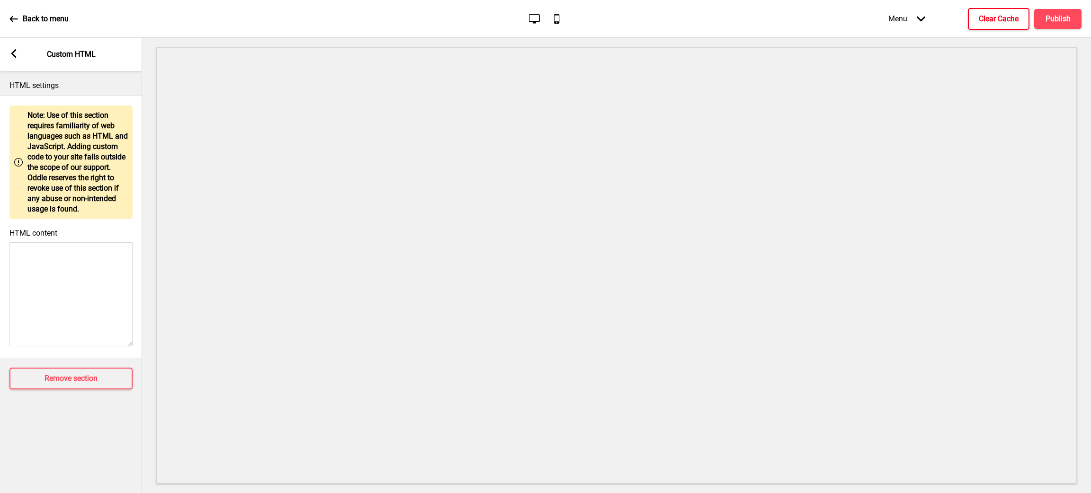
scroll to position [0, 0]
paste textarea "<style> /* Base styles */ #announcement-1 .container-background { background: #…"
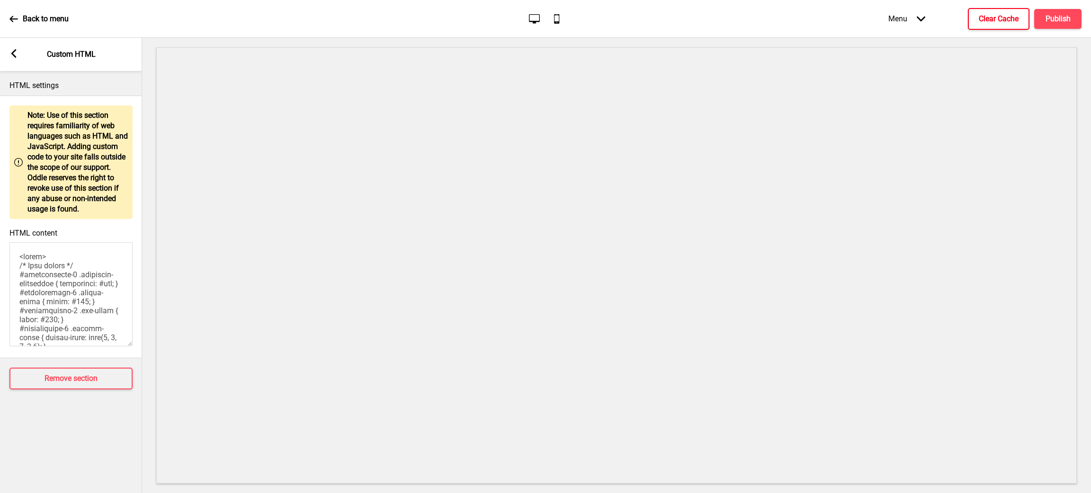
scroll to position [1201, 0]
type textarea "<style> /* Base styles */ #announcement-1 .container-background { background: #…"
click at [12, 61] on div "Arrow left Custom HTML" at bounding box center [71, 54] width 142 height 33
click at [13, 53] on icon at bounding box center [13, 53] width 5 height 9
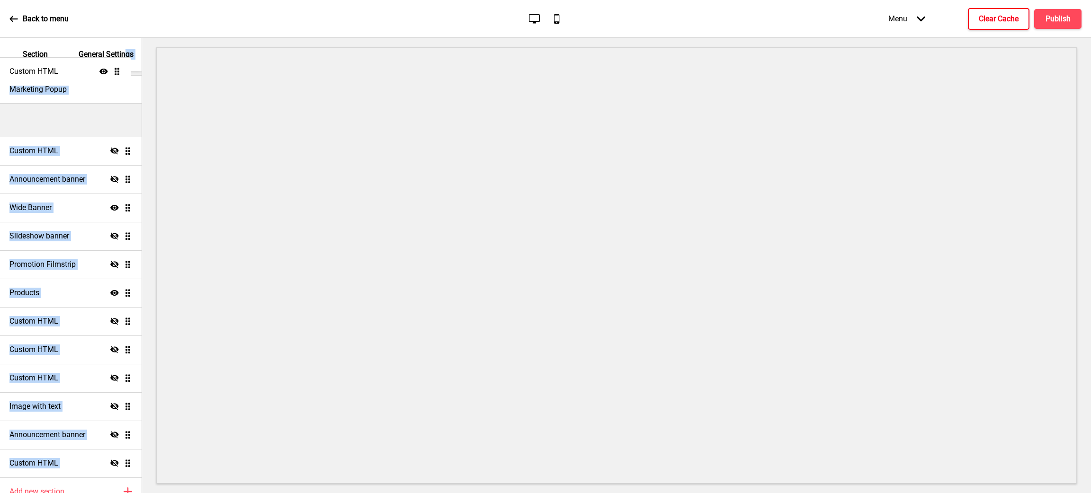
scroll to position [0, 0]
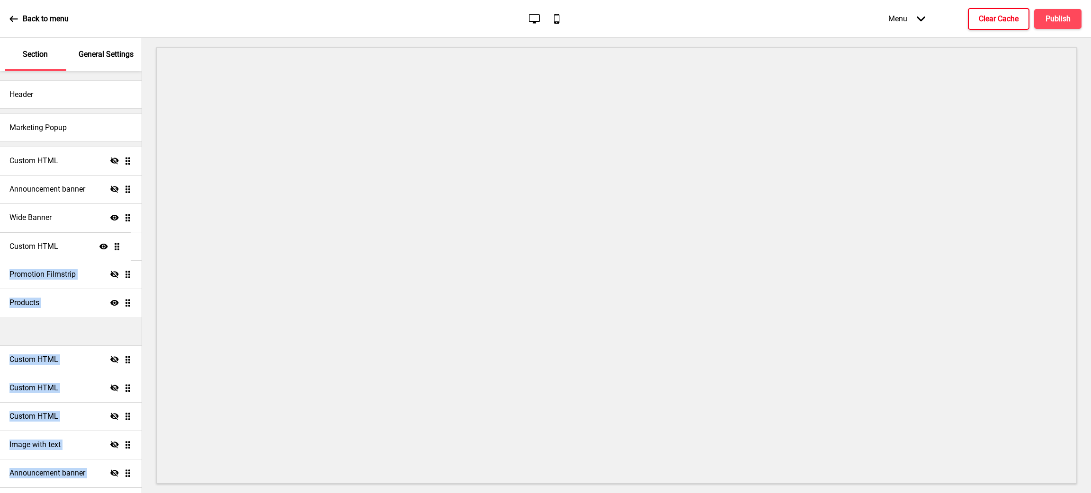
drag, startPoint x: 118, startPoint y: 417, endPoint x: 115, endPoint y: 246, distance: 171.0
click at [115, 246] on ul "Custom HTML Hide Drag Announcement banner Hide Drag Wide Banner Show Drag Slide…" at bounding box center [71, 331] width 142 height 369
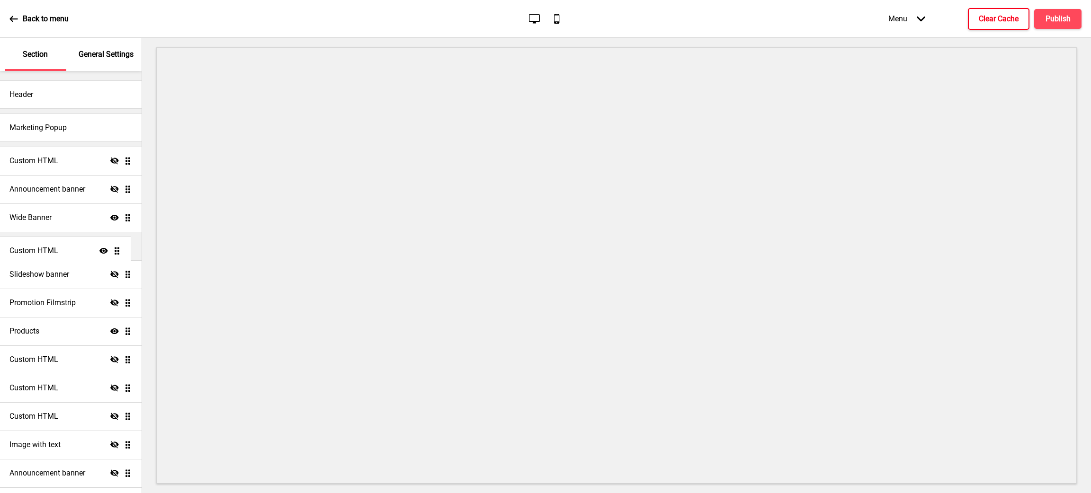
click at [118, 252] on ul "Custom HTML Hide Drag Announcement banner Hide Drag Wide Banner Show Drag Slide…" at bounding box center [71, 331] width 142 height 369
click at [1072, 18] on button "Publish" at bounding box center [1057, 19] width 47 height 20
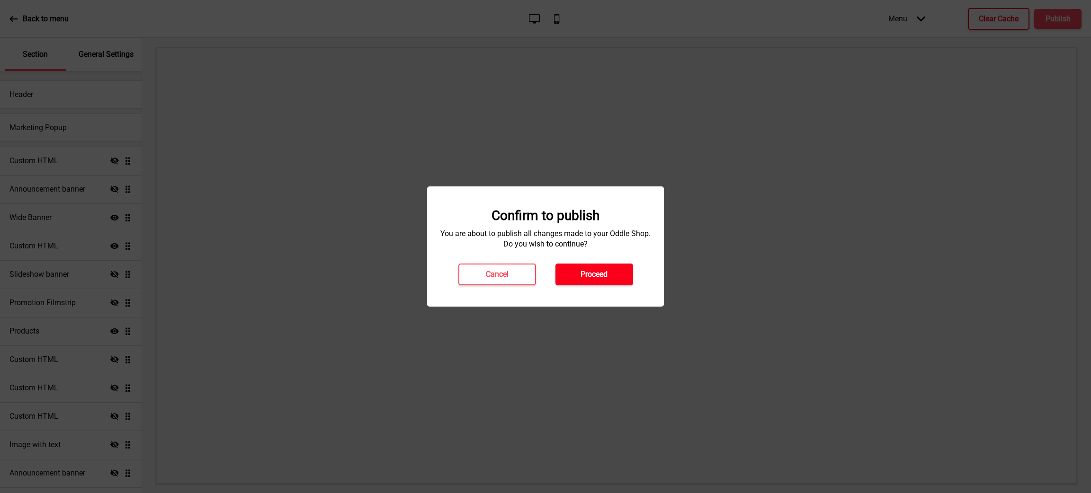
click at [621, 274] on button "Proceed" at bounding box center [595, 275] width 78 height 22
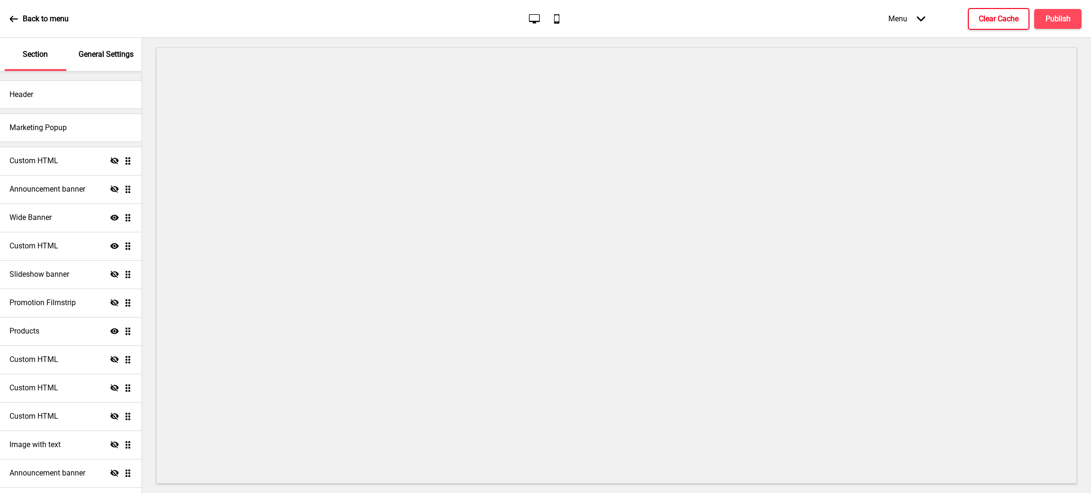
click at [975, 20] on button "Clear Cache" at bounding box center [999, 19] width 62 height 22
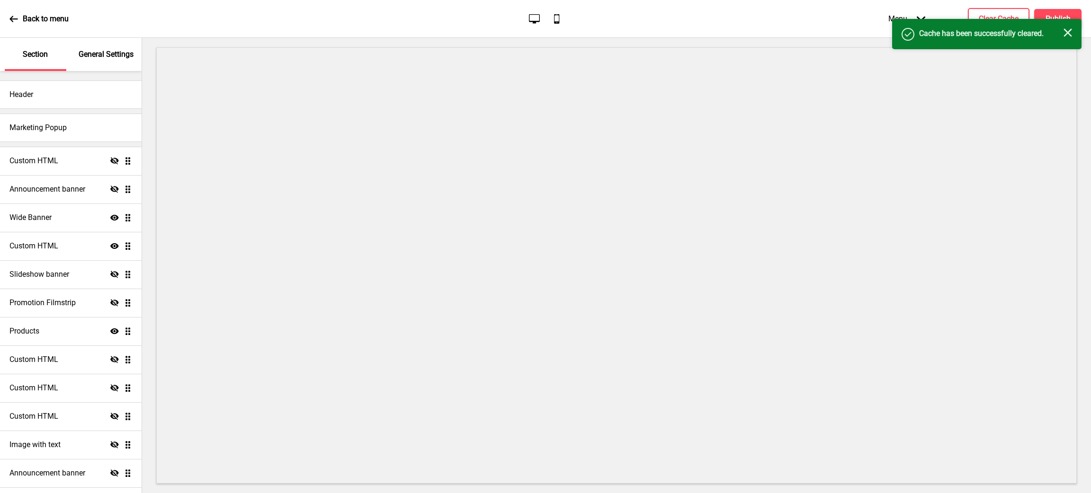
click at [1070, 34] on rect at bounding box center [1068, 32] width 9 height 9
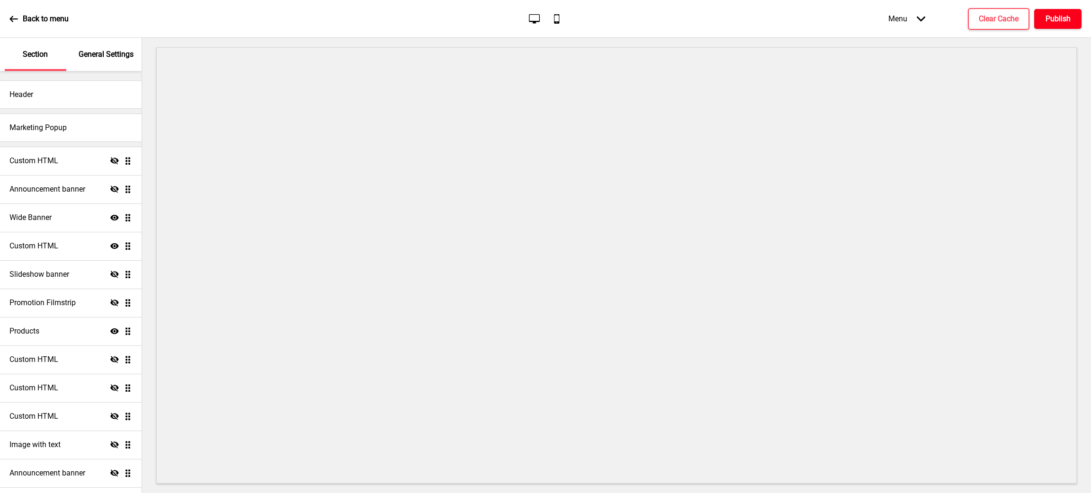
click at [1053, 22] on h4 "Publish" at bounding box center [1058, 19] width 25 height 10
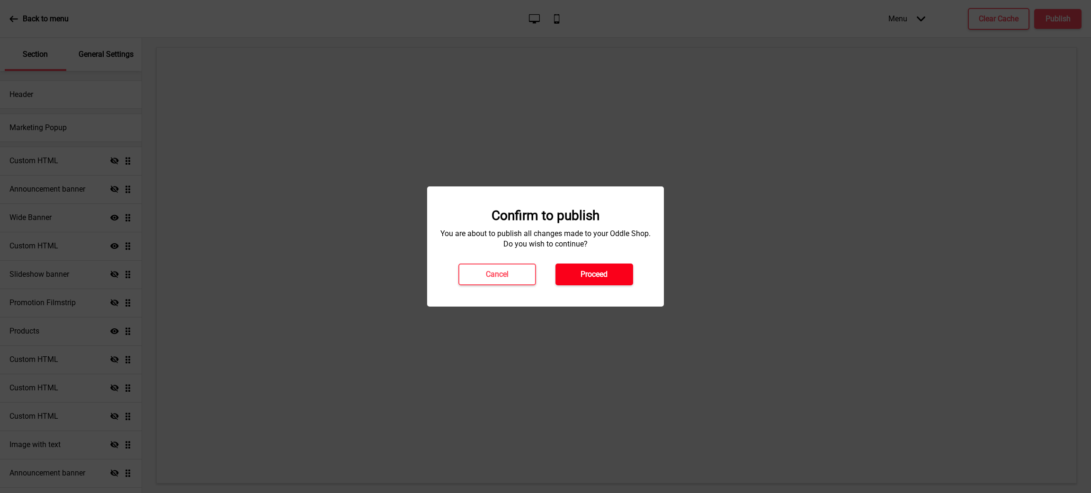
click at [620, 275] on button "Proceed" at bounding box center [595, 275] width 78 height 22
